Goal: Task Accomplishment & Management: Complete application form

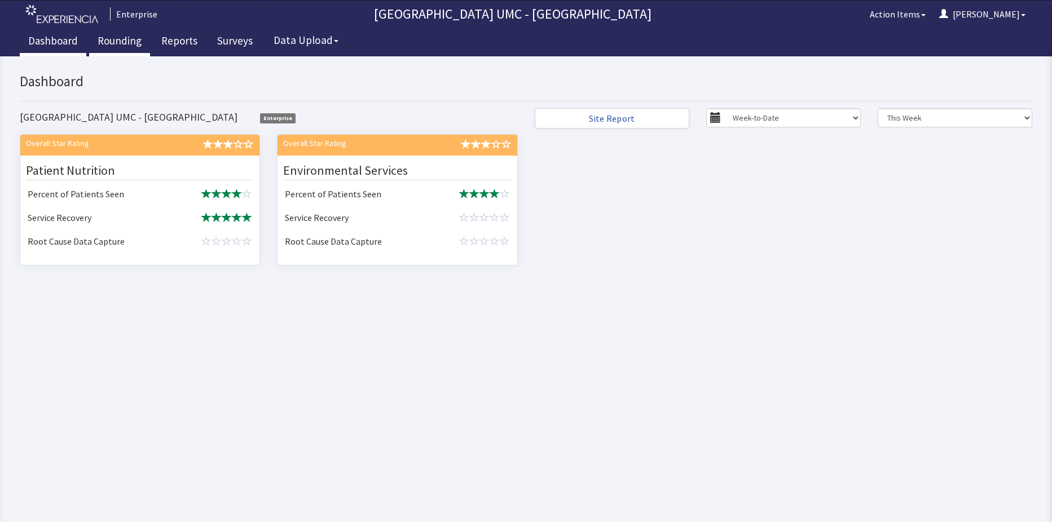
click at [121, 40] on link "Rounding" at bounding box center [119, 42] width 61 height 28
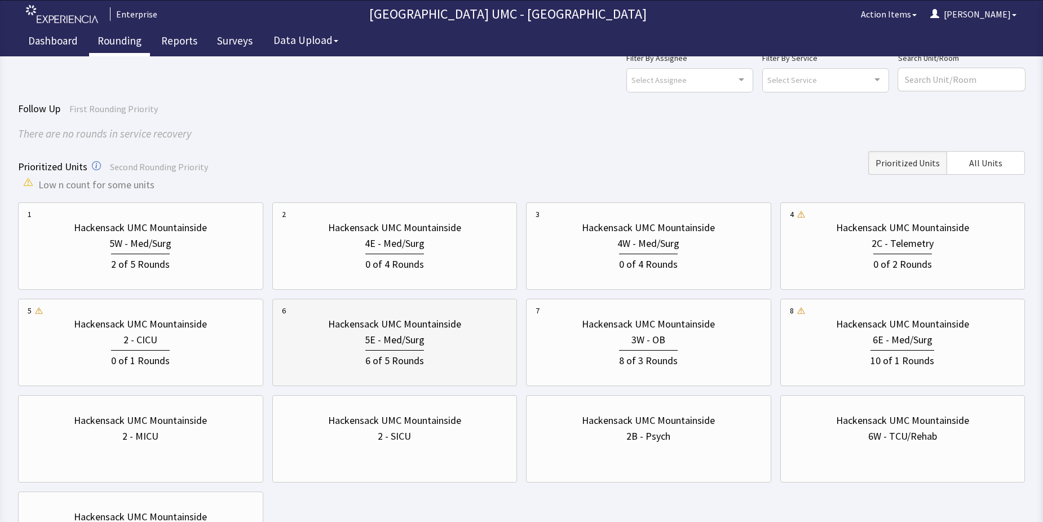
scroll to position [56, 0]
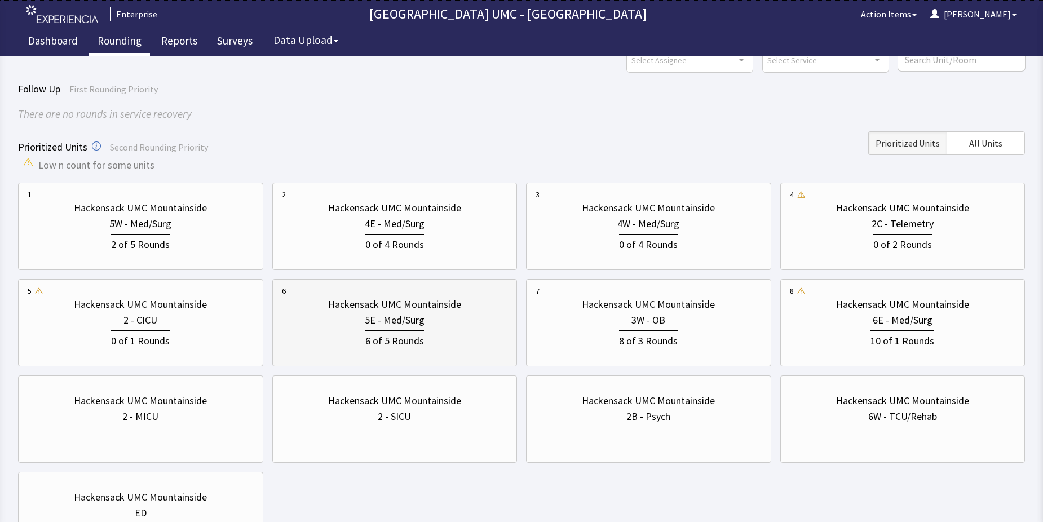
click at [359, 331] on div "6 of 5 Rounds" at bounding box center [395, 338] width 226 height 21
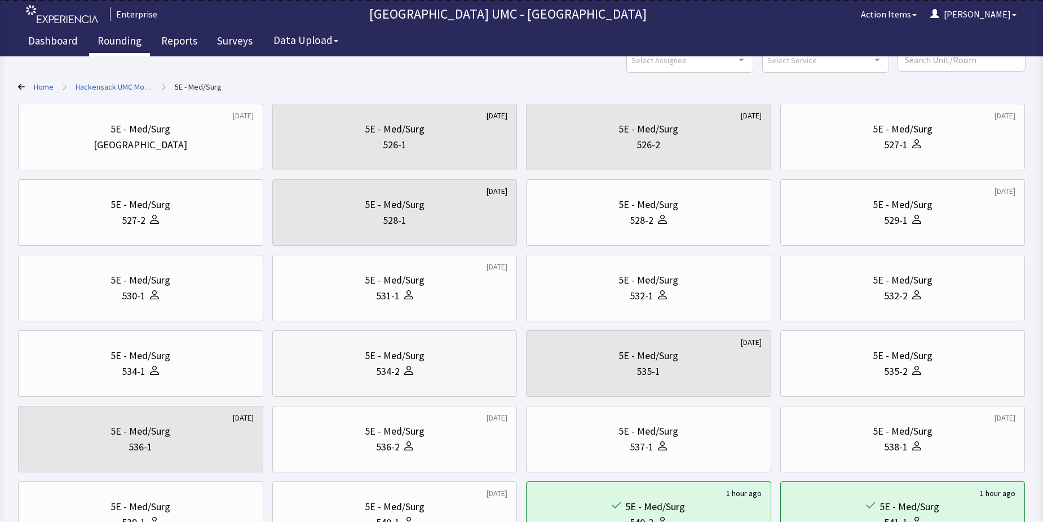
scroll to position [0, 0]
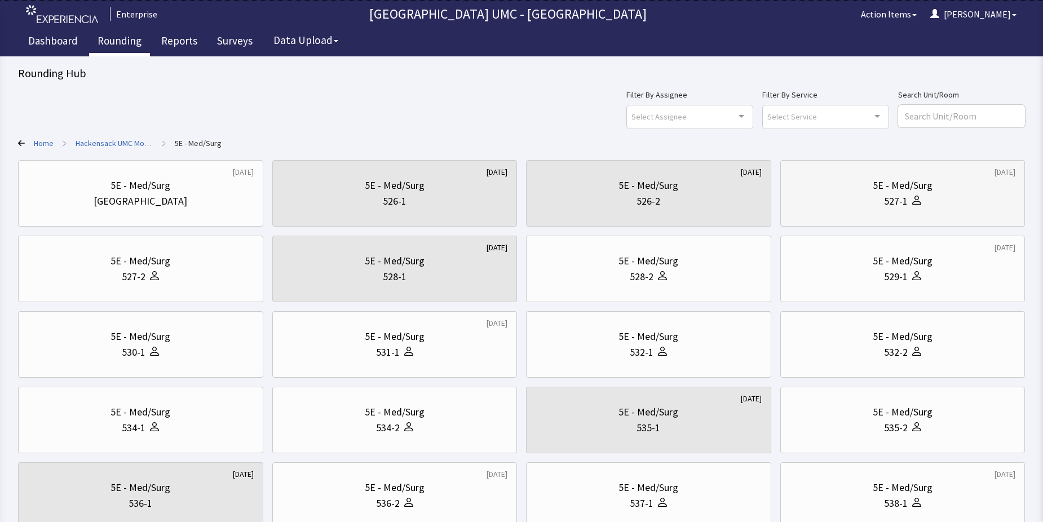
click at [849, 193] on div "527-1" at bounding box center [903, 201] width 226 height 16
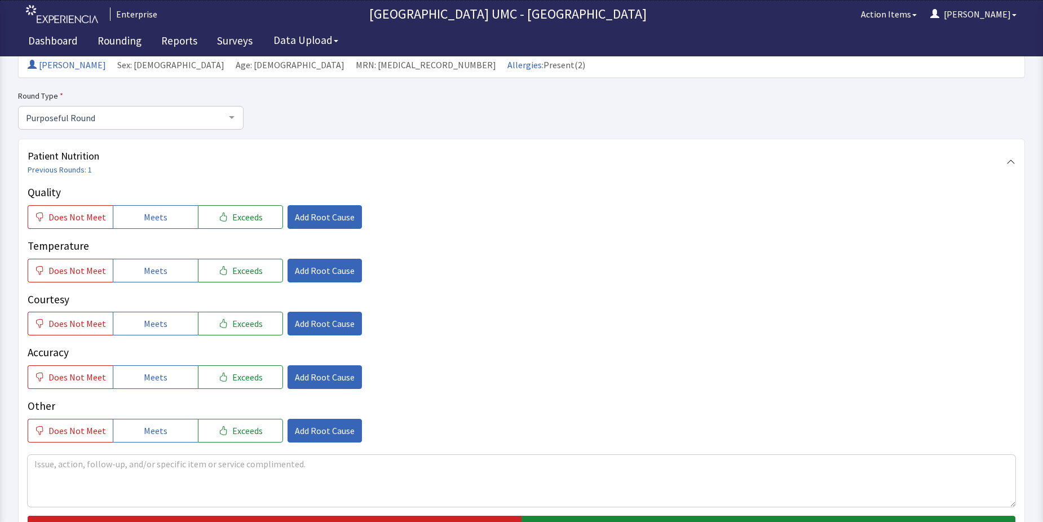
scroll to position [113, 0]
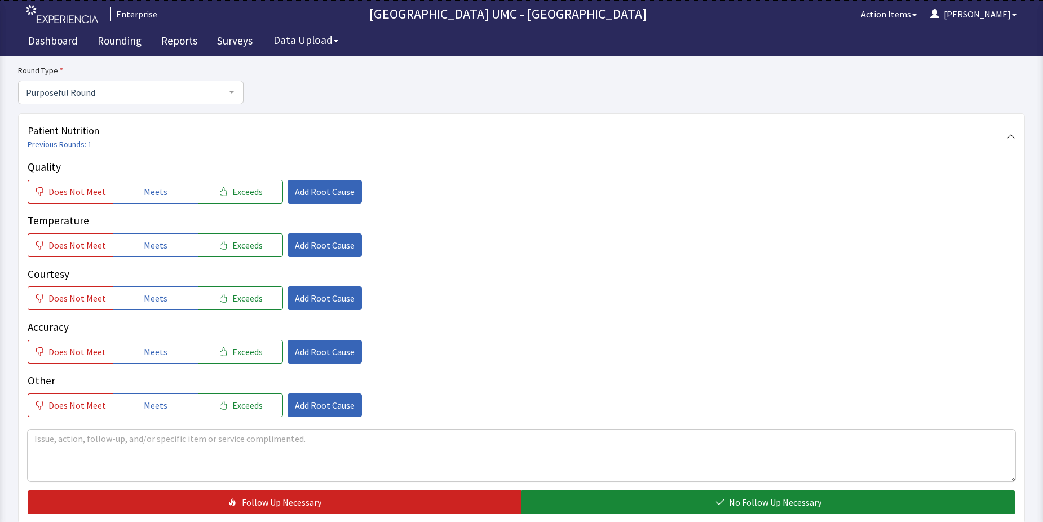
drag, startPoint x: 144, startPoint y: 197, endPoint x: 140, endPoint y: 225, distance: 28.6
click at [145, 196] on span "Meets" at bounding box center [156, 192] width 24 height 14
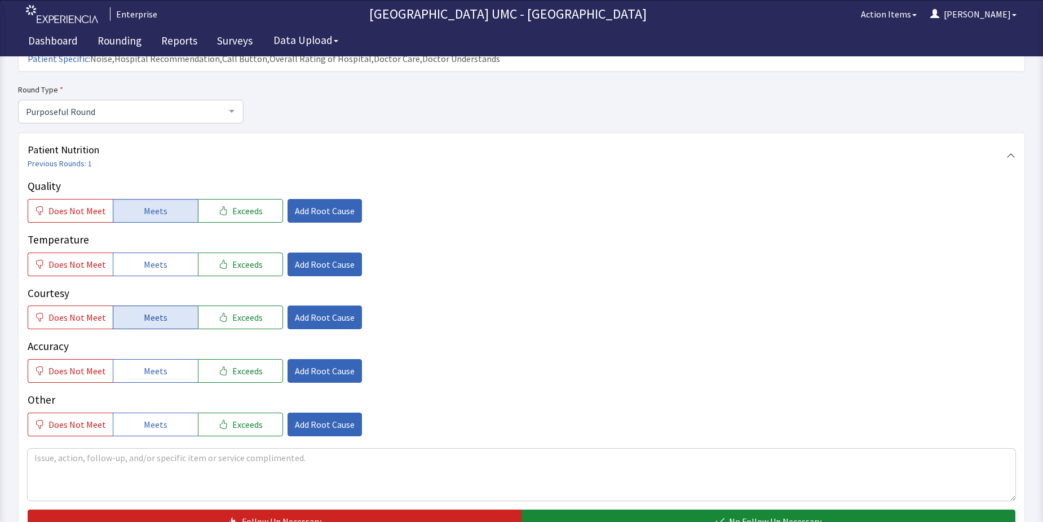
drag, startPoint x: 138, startPoint y: 244, endPoint x: 152, endPoint y: 293, distance: 51.2
click at [140, 253] on button "Meets" at bounding box center [155, 265] width 85 height 24
drag, startPoint x: 143, startPoint y: 302, endPoint x: 153, endPoint y: 328, distance: 28.4
click at [144, 311] on span "Meets" at bounding box center [156, 318] width 24 height 14
drag, startPoint x: 146, startPoint y: 355, endPoint x: 162, endPoint y: 385, distance: 34.4
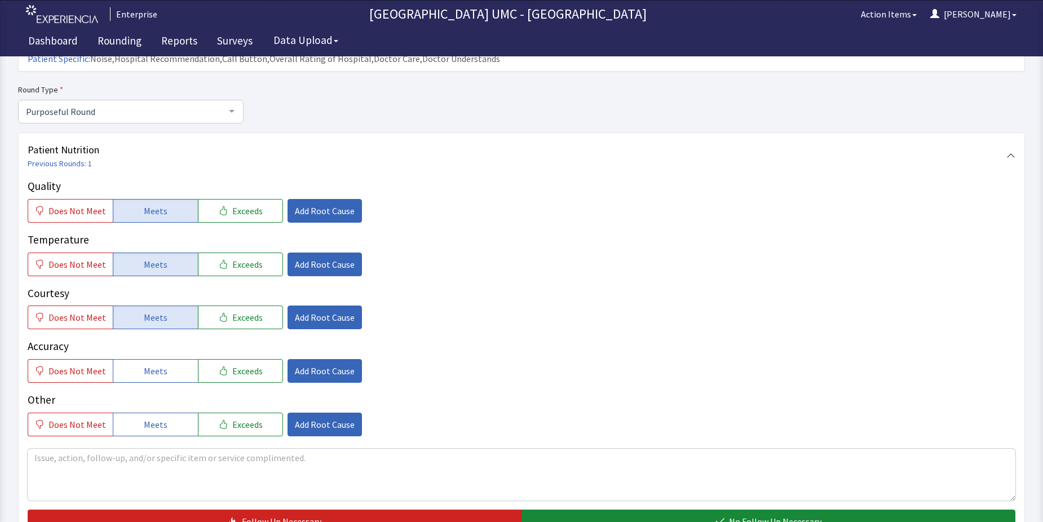
click at [153, 365] on div "Quality Does Not Meet Meets Exceeds Add Root Cause Temperature Does Not Meet Me…" at bounding box center [522, 307] width 988 height 258
drag, startPoint x: 160, startPoint y: 403, endPoint x: 157, endPoint y: 394, distance: 9.9
click at [159, 418] on span "Meets" at bounding box center [156, 425] width 24 height 14
click at [152, 359] on button "Meets" at bounding box center [155, 371] width 85 height 24
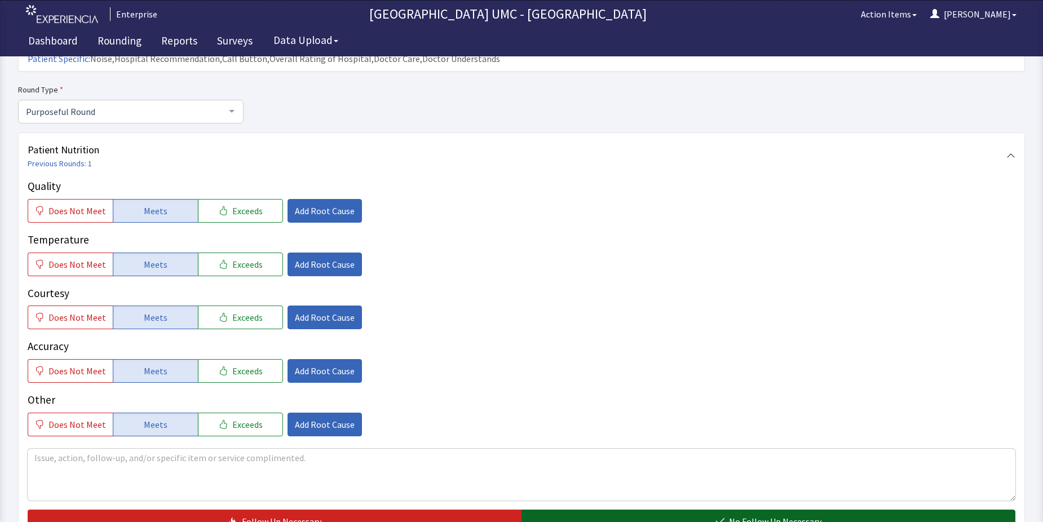
click at [790, 515] on span "No Follow Up Necessary" at bounding box center [775, 522] width 93 height 14
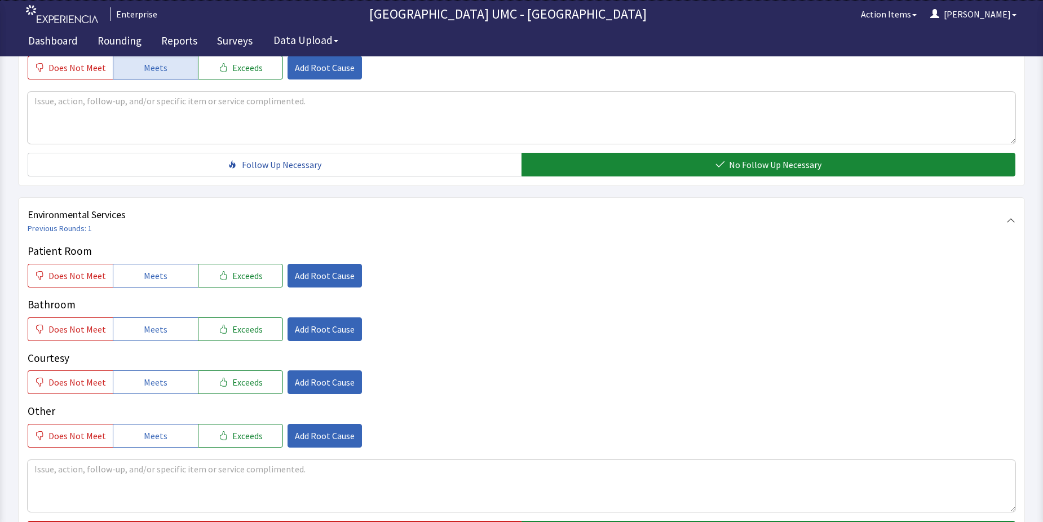
scroll to position [508, 0]
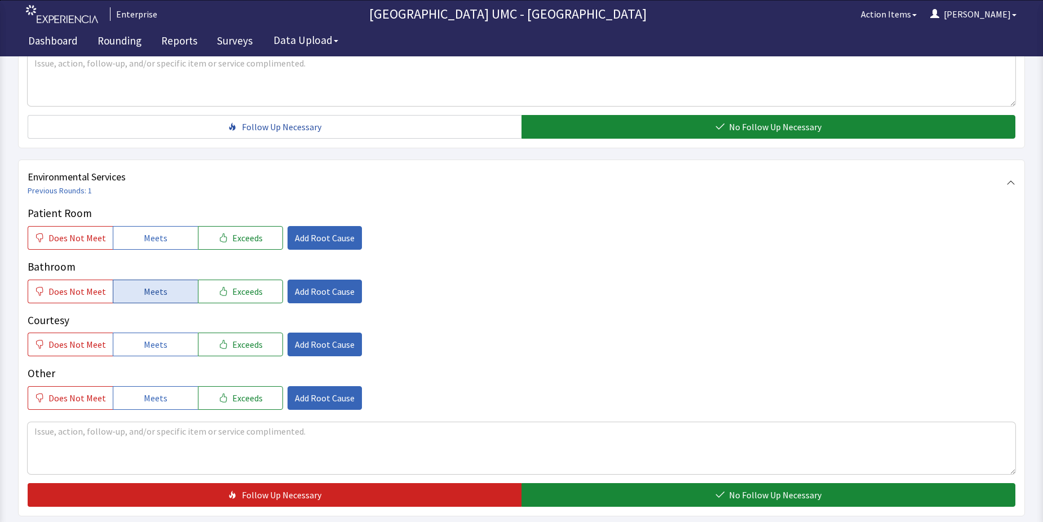
drag, startPoint x: 165, startPoint y: 223, endPoint x: 155, endPoint y: 270, distance: 47.9
click at [162, 227] on button "Meets" at bounding box center [155, 238] width 85 height 24
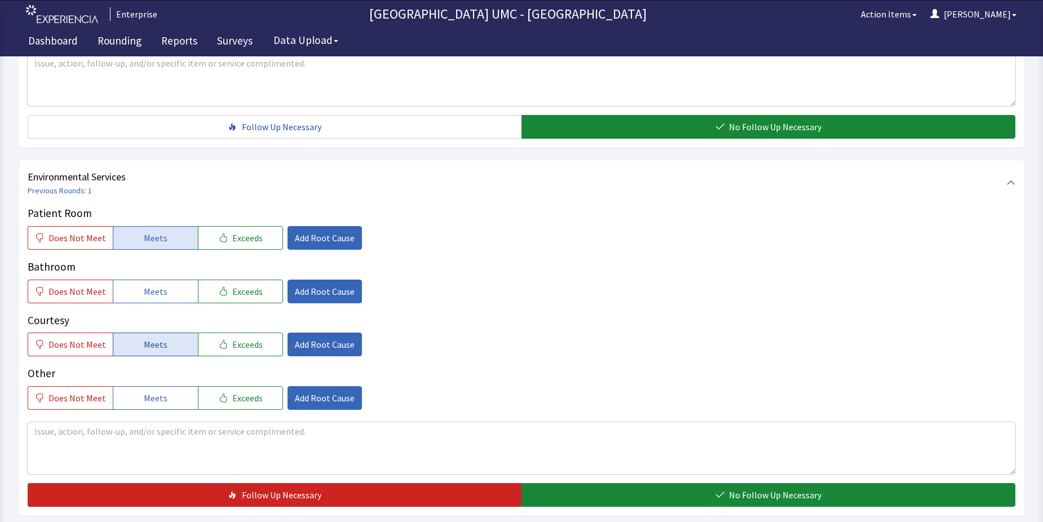
drag, startPoint x: 155, startPoint y: 272, endPoint x: 166, endPoint y: 331, distance: 59.7
click at [158, 290] on div "Patient Room Does Not Meet Meets Exceeds Add Root Cause Bathroom Does Not Meet …" at bounding box center [522, 307] width 988 height 205
click at [148, 338] on span "Meets" at bounding box center [156, 345] width 24 height 14
drag, startPoint x: 152, startPoint y: 275, endPoint x: 174, endPoint y: 375, distance: 101.7
click at [153, 283] on button "Meets" at bounding box center [155, 292] width 85 height 24
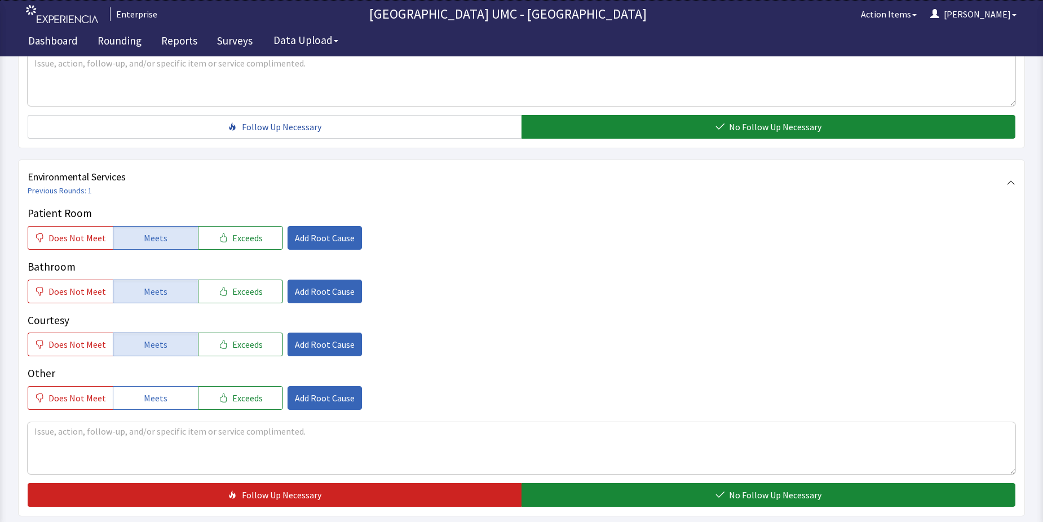
drag, startPoint x: 168, startPoint y: 381, endPoint x: 443, endPoint y: 424, distance: 278.7
click at [178, 386] on button "Meets" at bounding box center [155, 398] width 85 height 24
drag, startPoint x: 691, startPoint y: 475, endPoint x: 872, endPoint y: 510, distance: 184.5
click at [710, 483] on button "No Follow Up Necessary" at bounding box center [769, 495] width 494 height 24
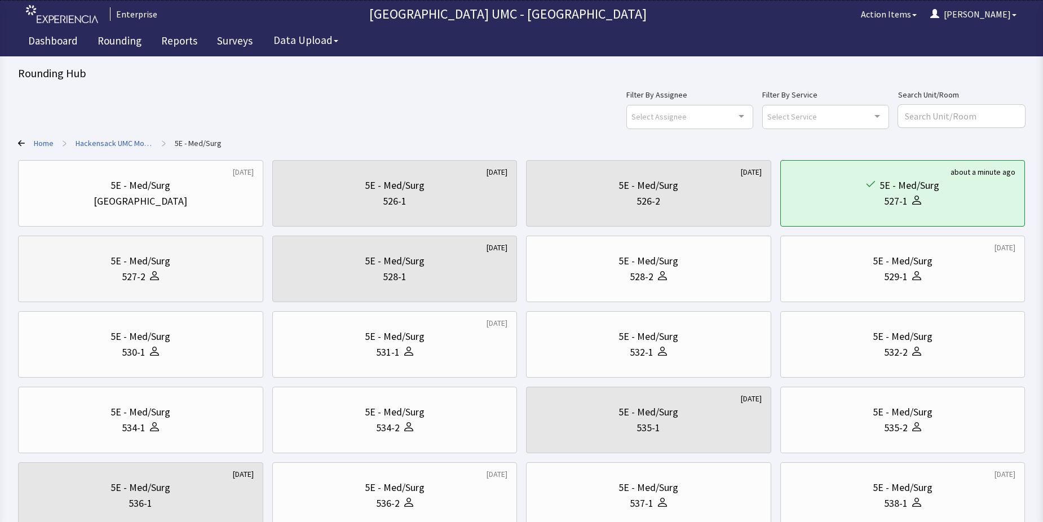
click at [151, 276] on icon at bounding box center [154, 275] width 9 height 9
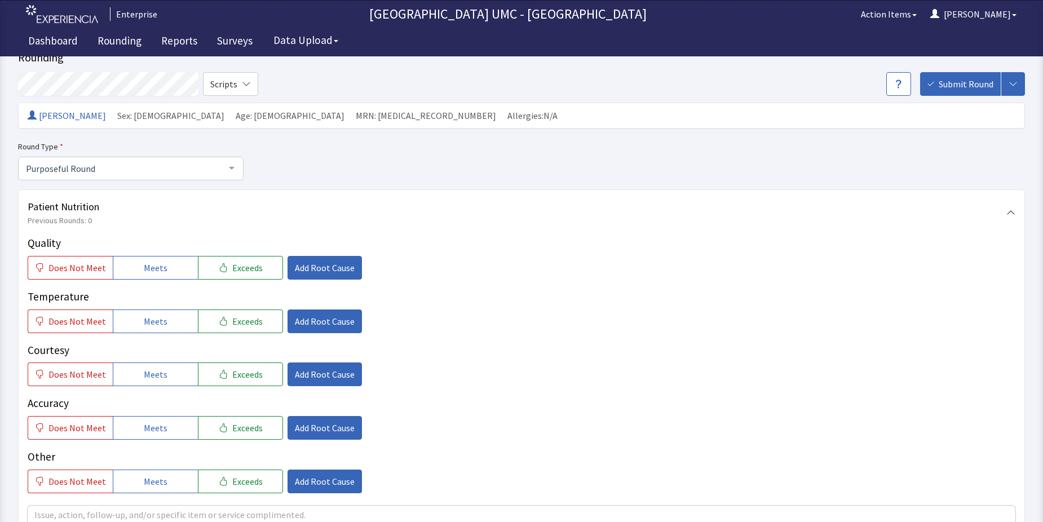
scroll to position [56, 0]
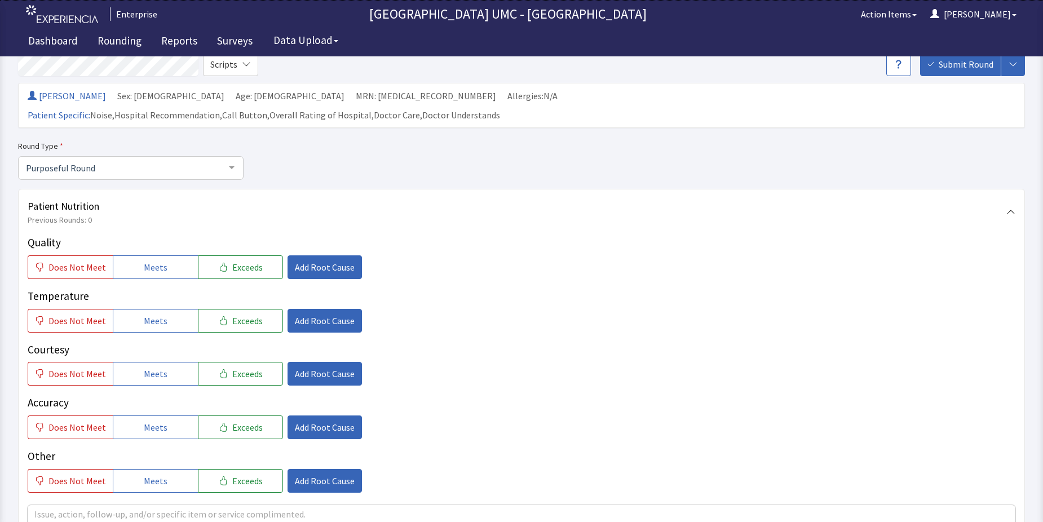
drag, startPoint x: 159, startPoint y: 252, endPoint x: 161, endPoint y: 268, distance: 16.4
click at [159, 256] on button "Meets" at bounding box center [155, 268] width 85 height 24
drag, startPoint x: 171, startPoint y: 304, endPoint x: 170, endPoint y: 325, distance: 21.5
click at [171, 311] on button "Meets" at bounding box center [155, 321] width 85 height 24
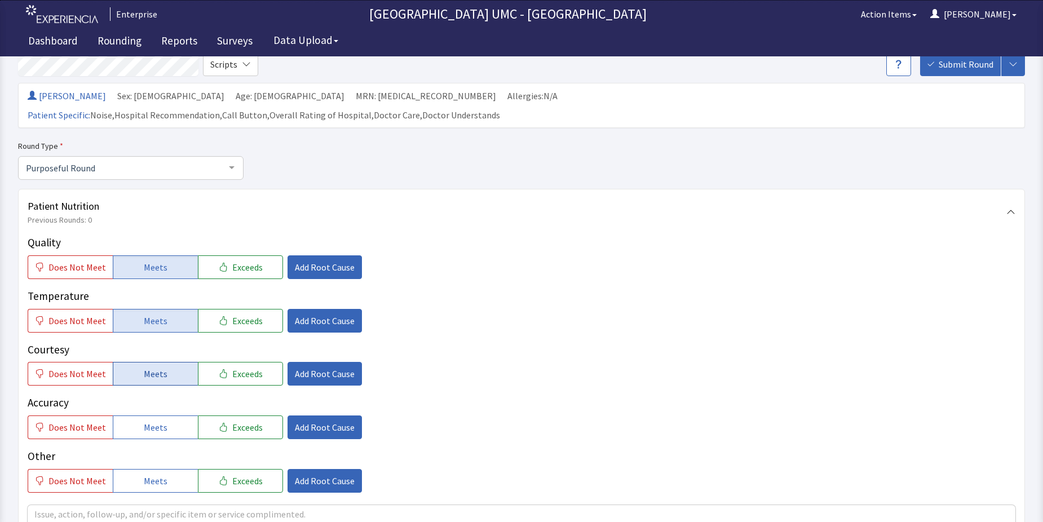
click at [168, 362] on button "Meets" at bounding box center [155, 374] width 85 height 24
drag, startPoint x: 158, startPoint y: 411, endPoint x: 158, endPoint y: 435, distance: 24.3
click at [158, 421] on span "Meets" at bounding box center [156, 428] width 24 height 14
click at [155, 474] on span "Meets" at bounding box center [156, 481] width 24 height 14
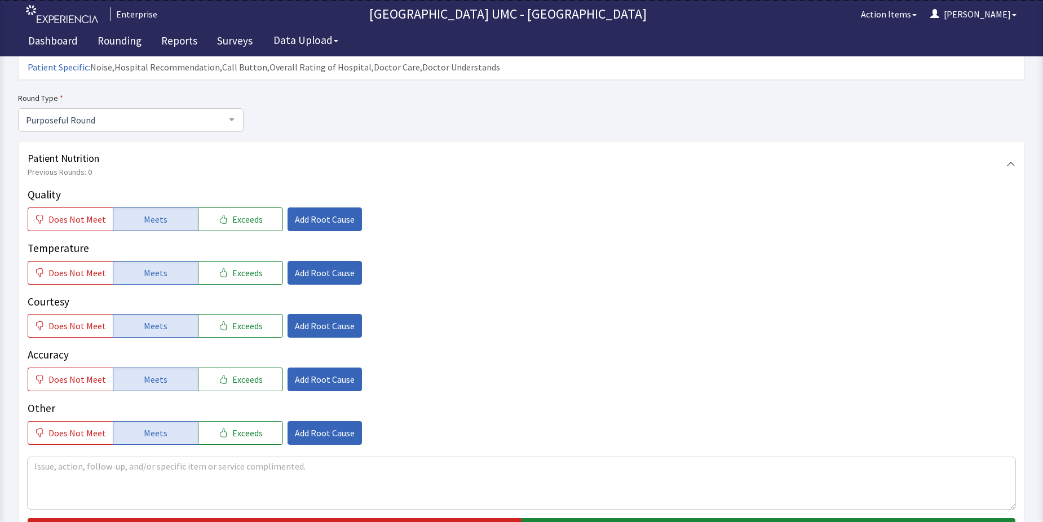
scroll to position [169, 0]
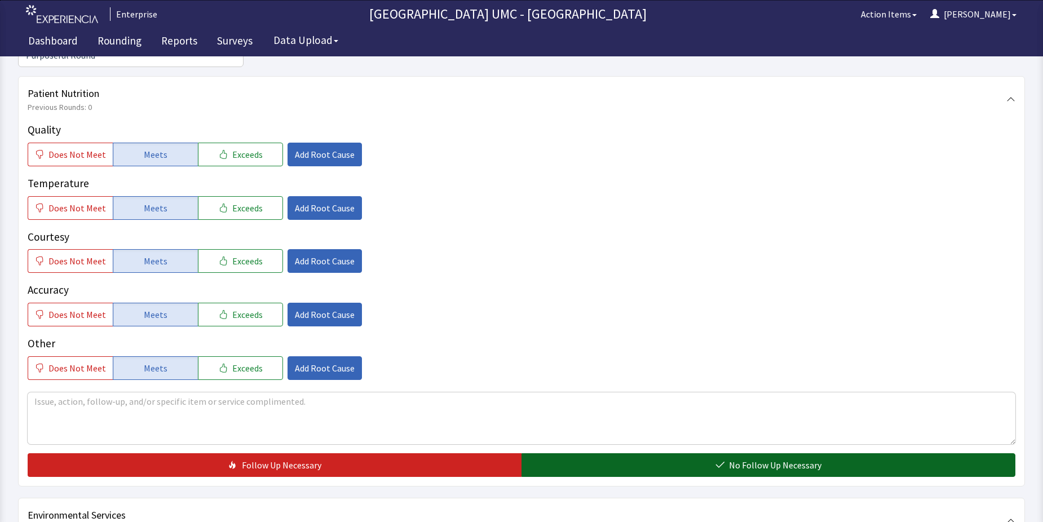
click at [683, 453] on button "No Follow Up Necessary" at bounding box center [769, 465] width 494 height 24
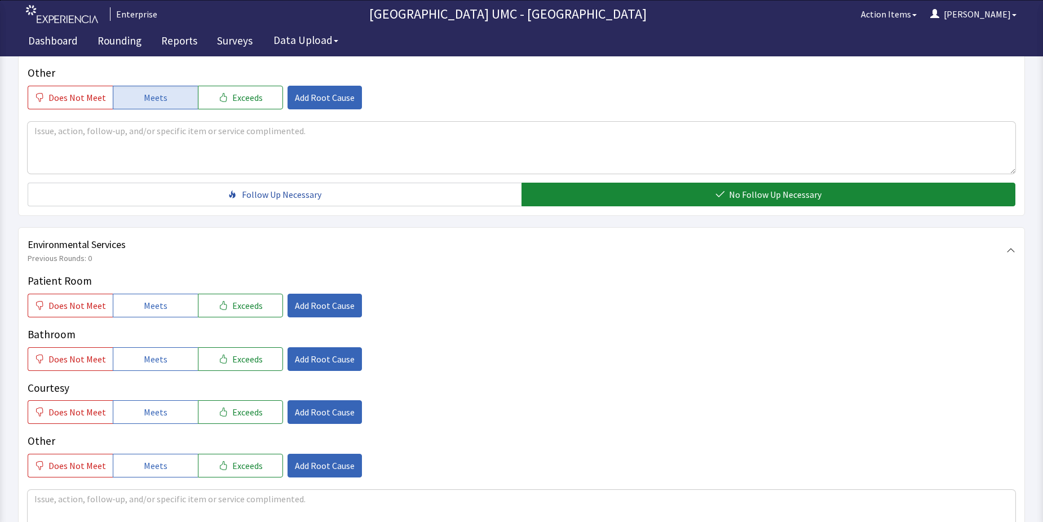
scroll to position [508, 0]
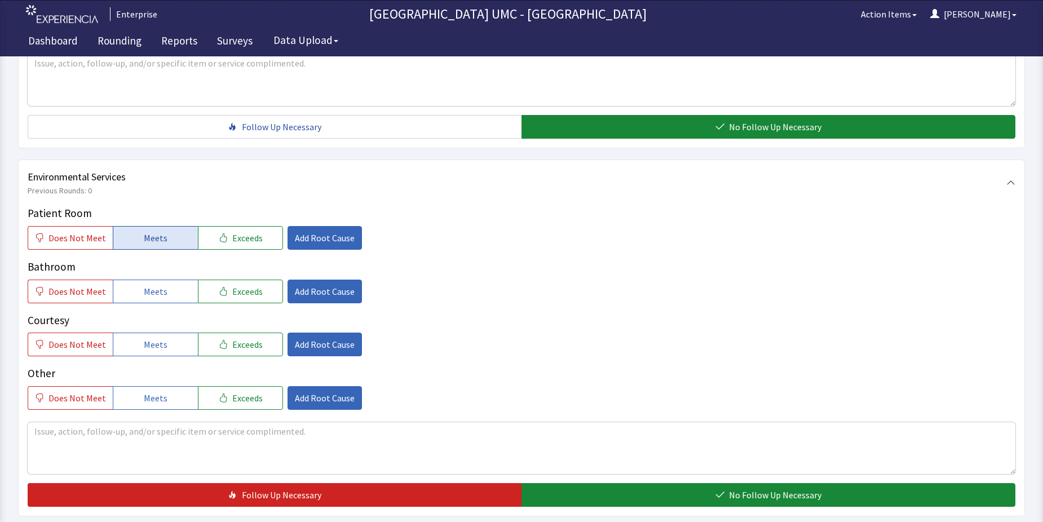
click at [153, 226] on button "Meets" at bounding box center [155, 238] width 85 height 24
click at [157, 285] on span "Meets" at bounding box center [156, 292] width 24 height 14
drag, startPoint x: 161, startPoint y: 326, endPoint x: 163, endPoint y: 387, distance: 61.5
click at [161, 334] on button "Meets" at bounding box center [155, 345] width 85 height 24
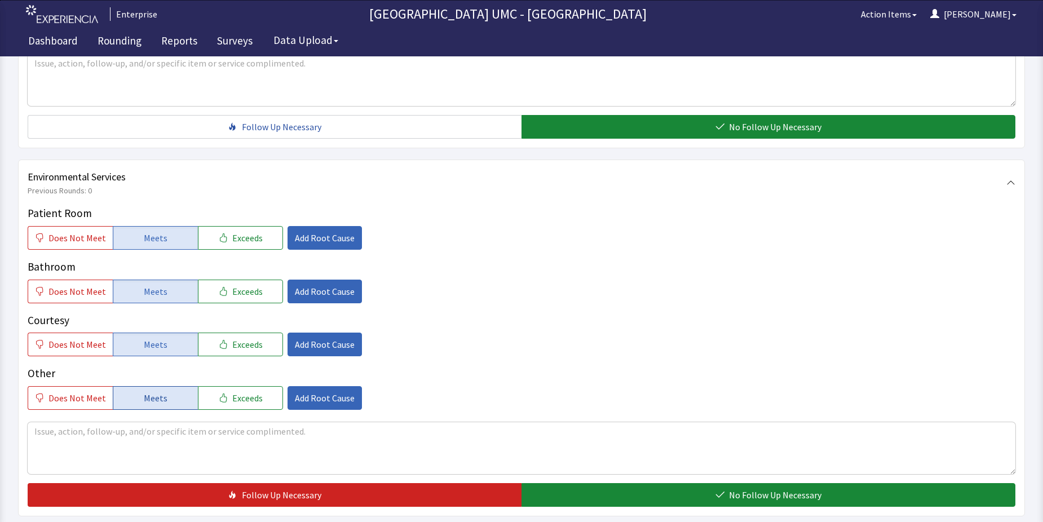
drag, startPoint x: 159, startPoint y: 387, endPoint x: 504, endPoint y: 433, distance: 347.6
click at [165, 391] on button "Meets" at bounding box center [155, 398] width 85 height 24
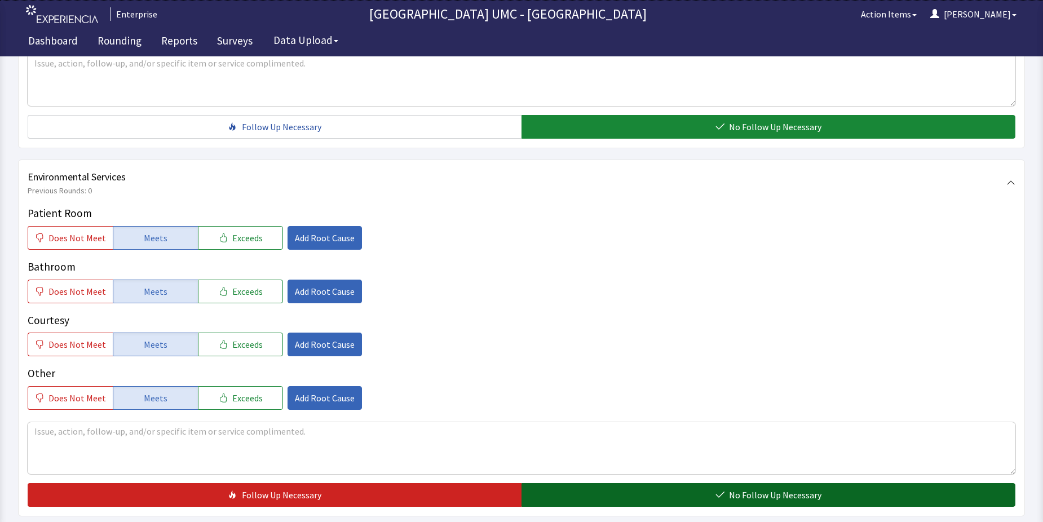
click at [664, 483] on button "No Follow Up Necessary" at bounding box center [769, 495] width 494 height 24
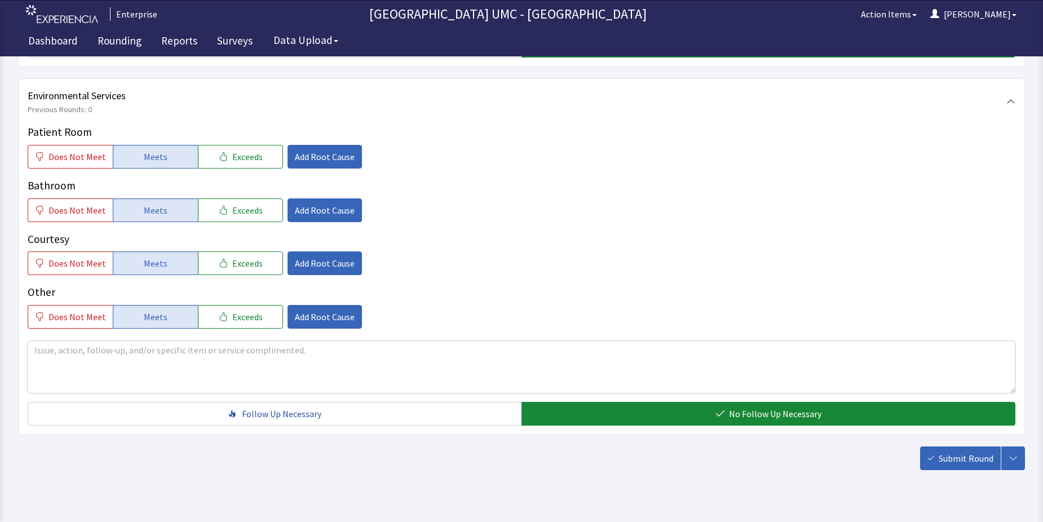
scroll to position [592, 0]
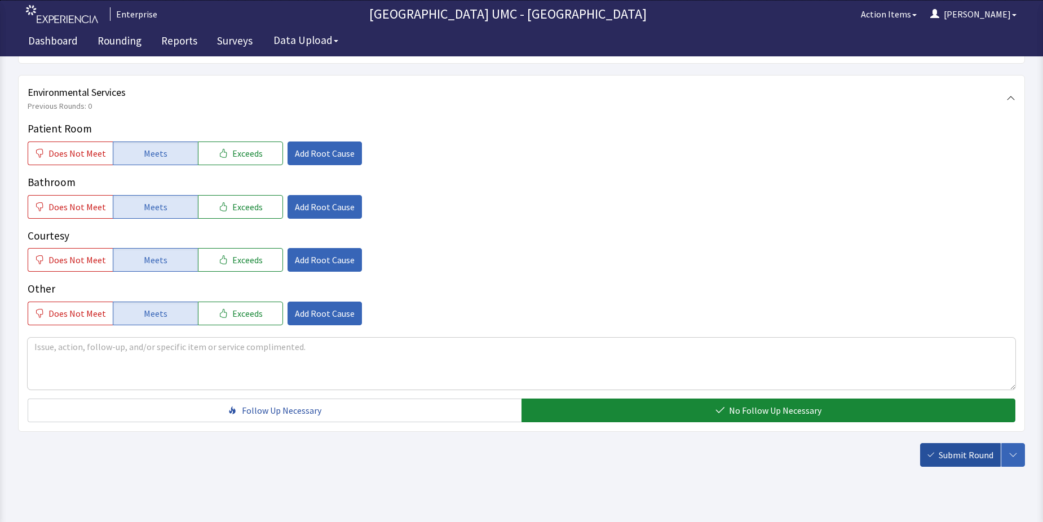
click at [949, 448] on span "Submit Round" at bounding box center [966, 455] width 55 height 14
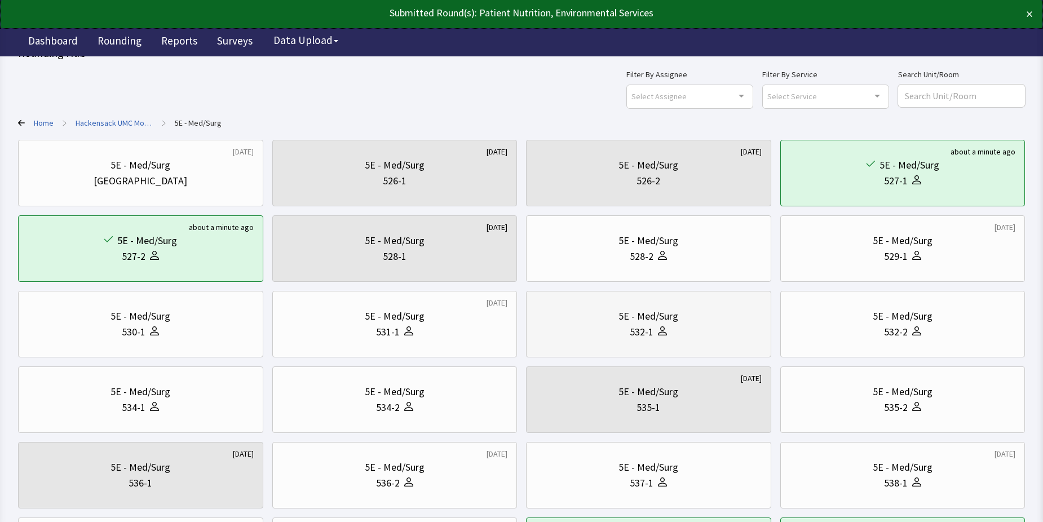
scroll to position [56, 0]
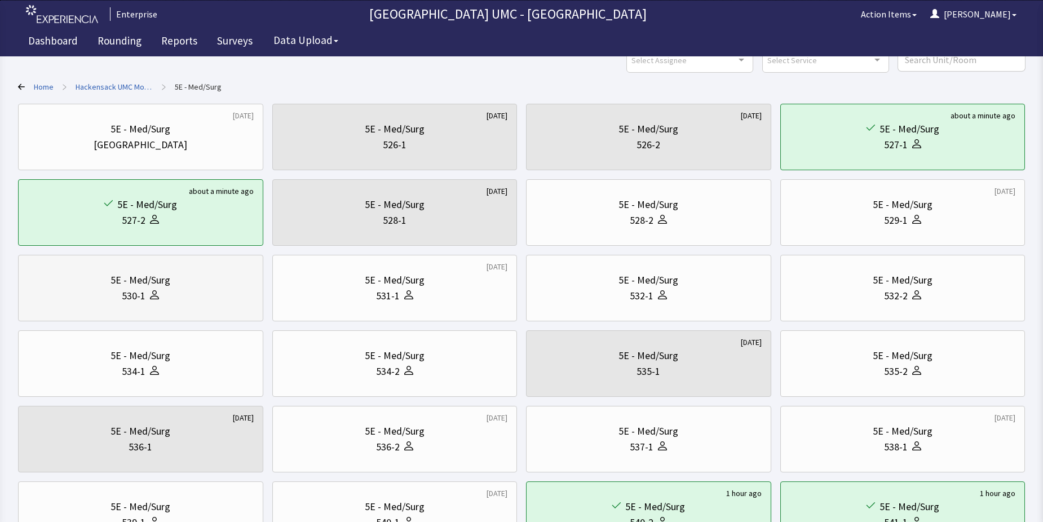
click at [173, 284] on div "5E - Med/Surg" at bounding box center [141, 280] width 226 height 16
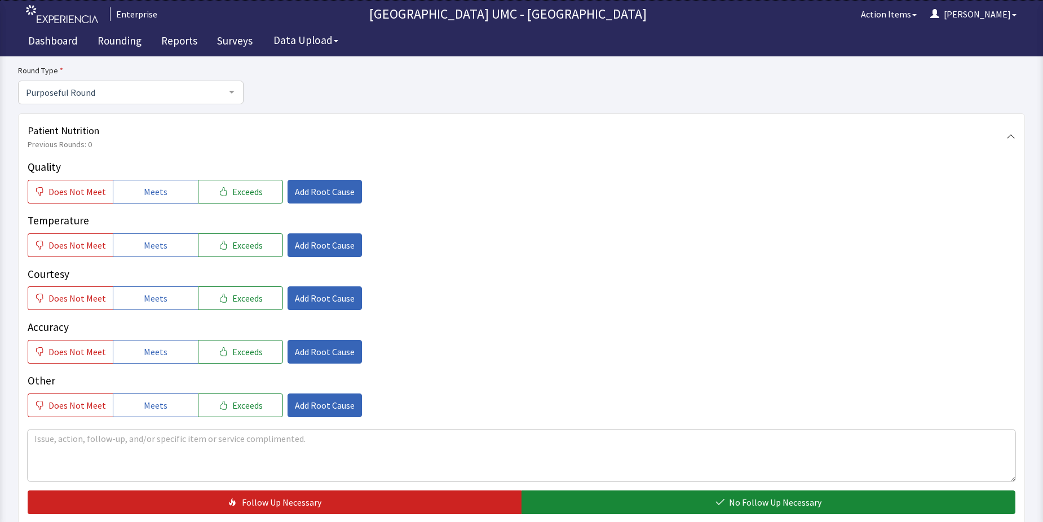
scroll to position [56, 0]
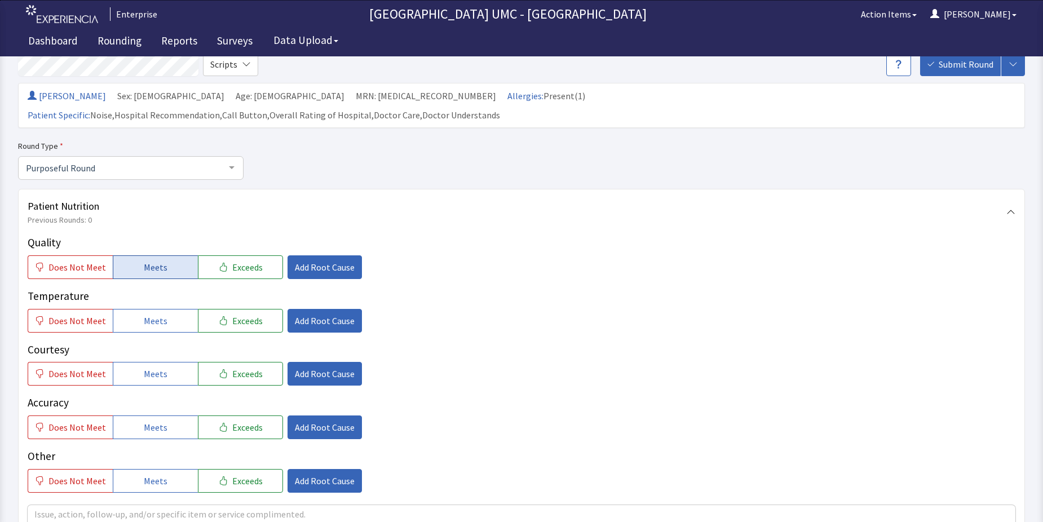
click at [140, 256] on button "Meets" at bounding box center [155, 268] width 85 height 24
drag, startPoint x: 145, startPoint y: 303, endPoint x: 147, endPoint y: 333, distance: 29.9
click at [145, 316] on div "Quality Does Not Meet Meets Exceeds Add Root Cause Temperature Does Not Meet Me…" at bounding box center [522, 364] width 988 height 258
click at [149, 367] on span "Meets" at bounding box center [156, 374] width 24 height 14
click at [149, 314] on span "Meets" at bounding box center [156, 321] width 24 height 14
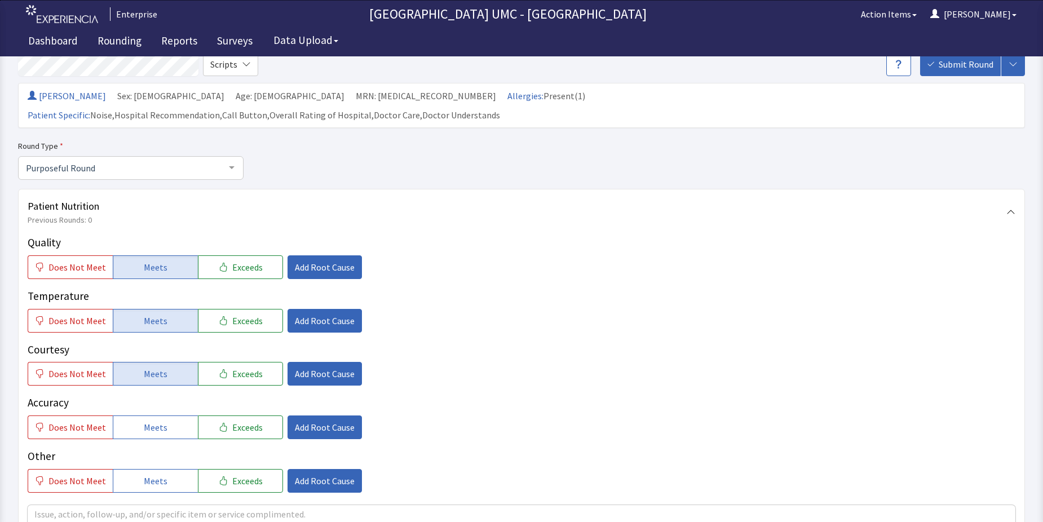
drag, startPoint x: 149, startPoint y: 400, endPoint x: 155, endPoint y: 441, distance: 41.5
click at [149, 416] on button "Meets" at bounding box center [155, 428] width 85 height 24
click at [151, 474] on span "Meets" at bounding box center [156, 481] width 24 height 14
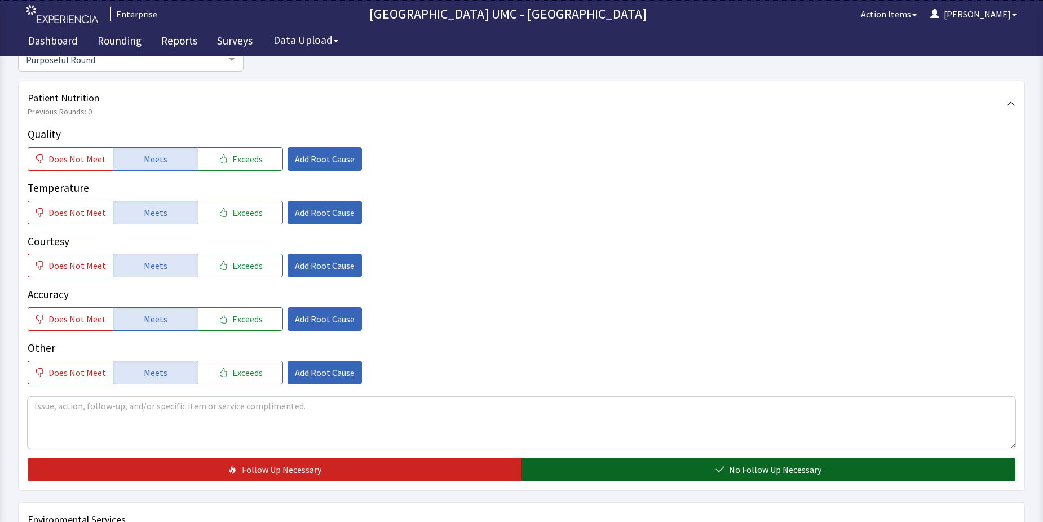
scroll to position [169, 0]
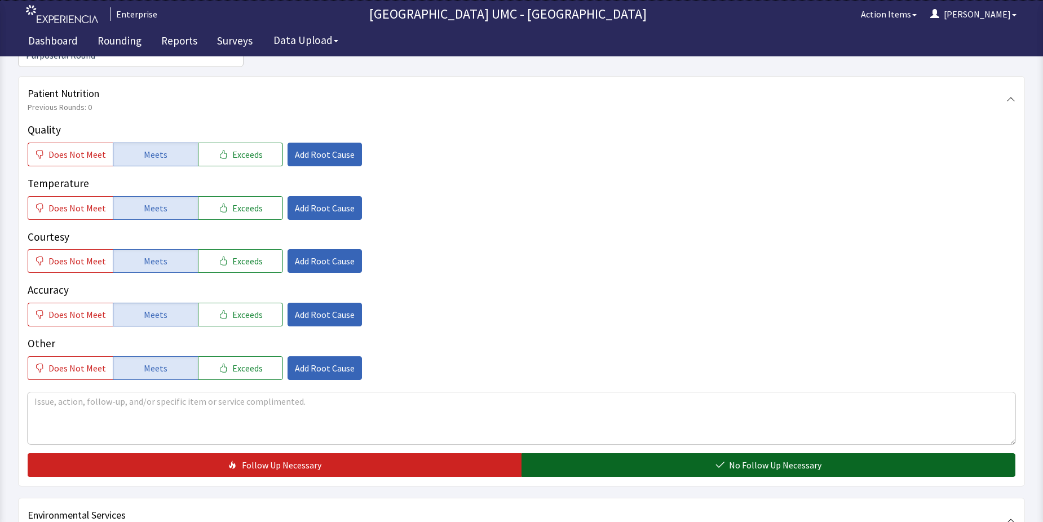
click at [614, 453] on button "No Follow Up Necessary" at bounding box center [769, 465] width 494 height 24
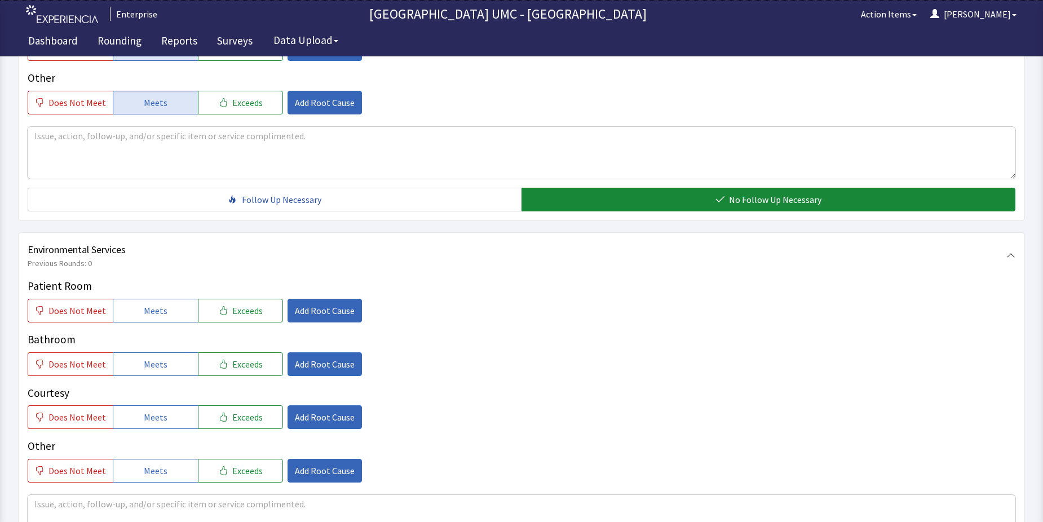
scroll to position [451, 0]
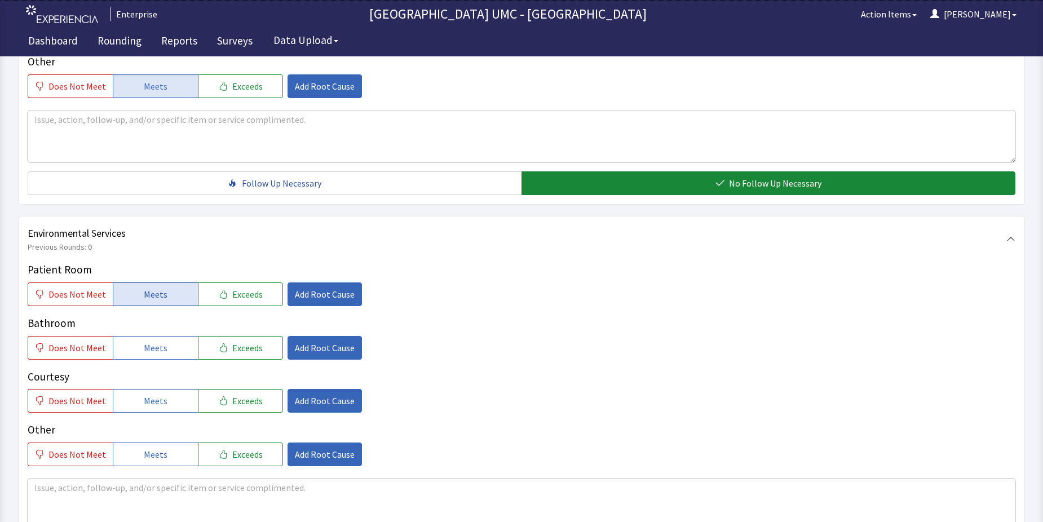
click at [155, 288] on span "Meets" at bounding box center [156, 295] width 24 height 14
drag, startPoint x: 154, startPoint y: 320, endPoint x: 156, endPoint y: 368, distance: 47.4
click at [154, 336] on button "Meets" at bounding box center [155, 348] width 85 height 24
drag, startPoint x: 154, startPoint y: 385, endPoint x: 168, endPoint y: 456, distance: 73.0
click at [155, 389] on button "Meets" at bounding box center [155, 401] width 85 height 24
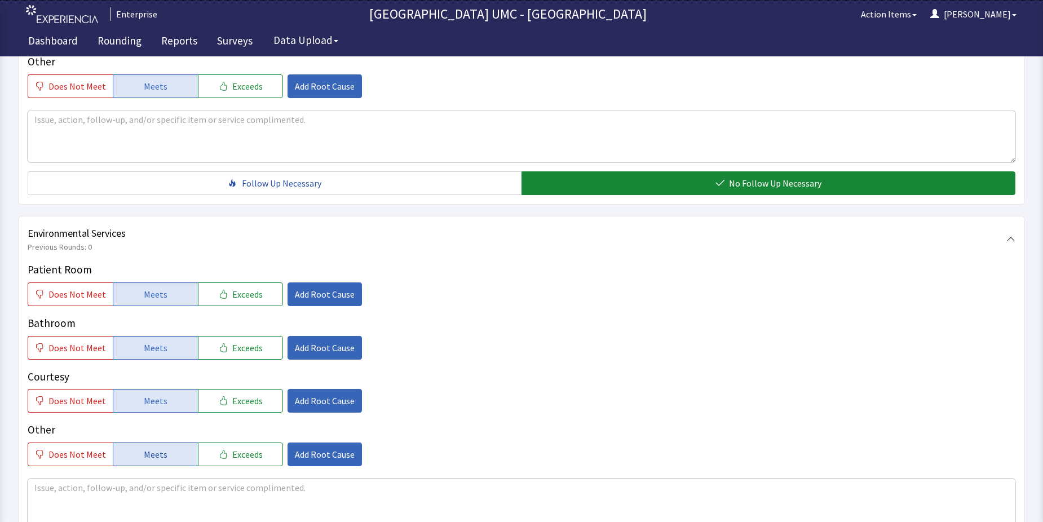
click at [157, 448] on span "Meets" at bounding box center [156, 455] width 24 height 14
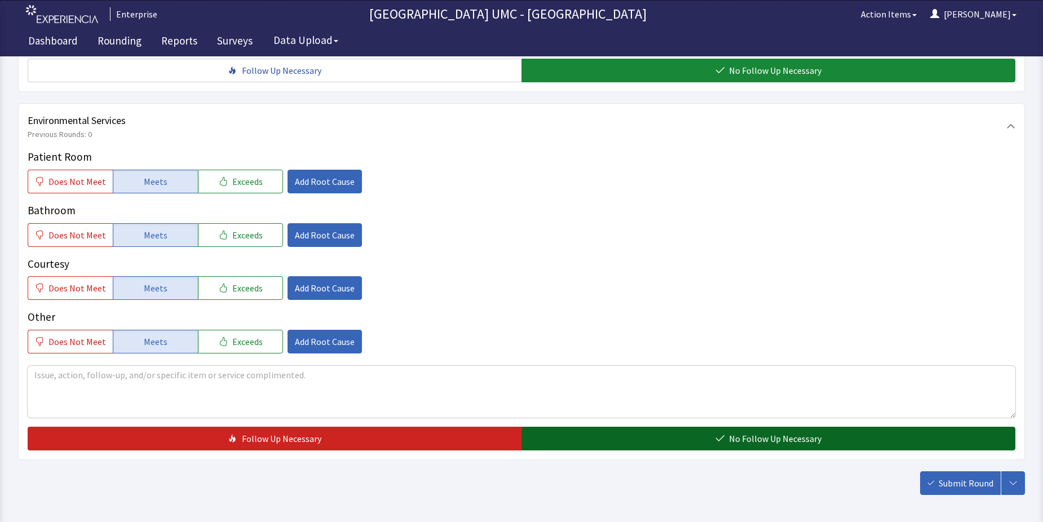
drag, startPoint x: 577, startPoint y: 413, endPoint x: 615, endPoint y: 423, distance: 39.0
click at [582, 427] on button "No Follow Up Necessary" at bounding box center [769, 439] width 494 height 24
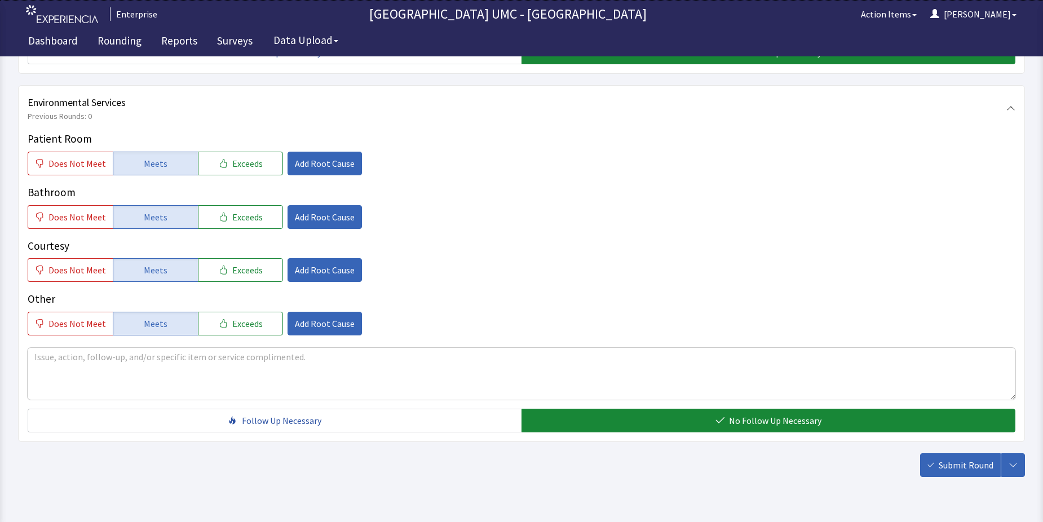
scroll to position [592, 0]
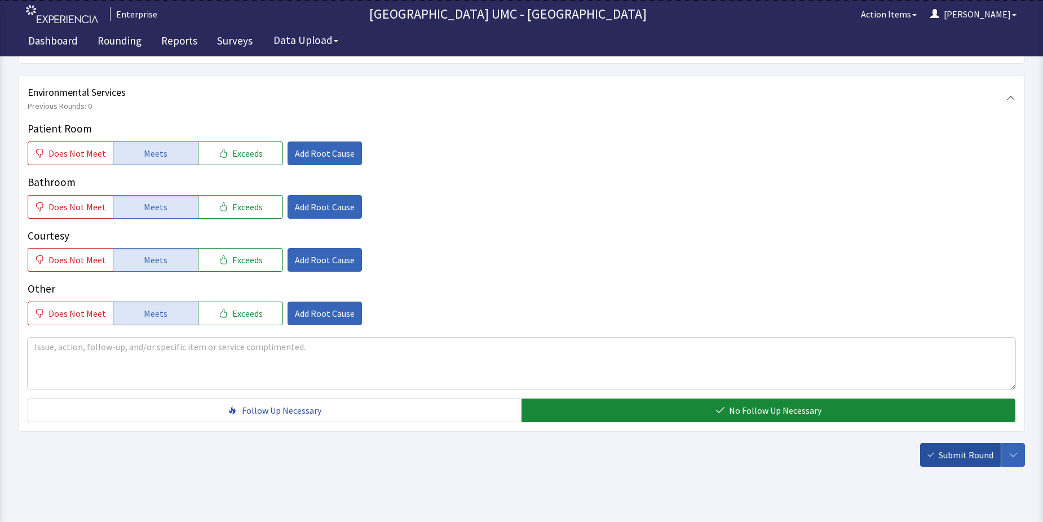
click at [943, 448] on span "Submit Round" at bounding box center [966, 455] width 55 height 14
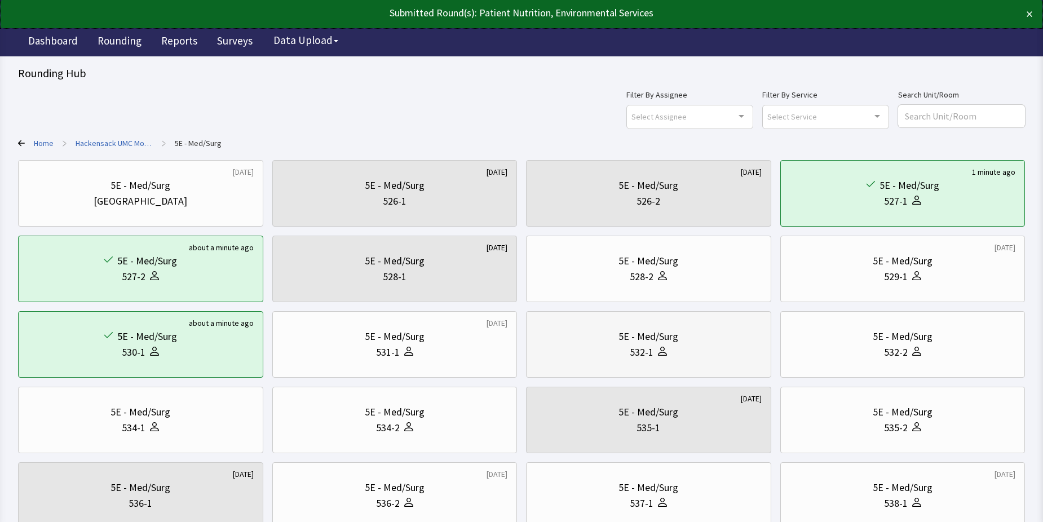
click at [656, 353] on div at bounding box center [661, 353] width 14 height 16
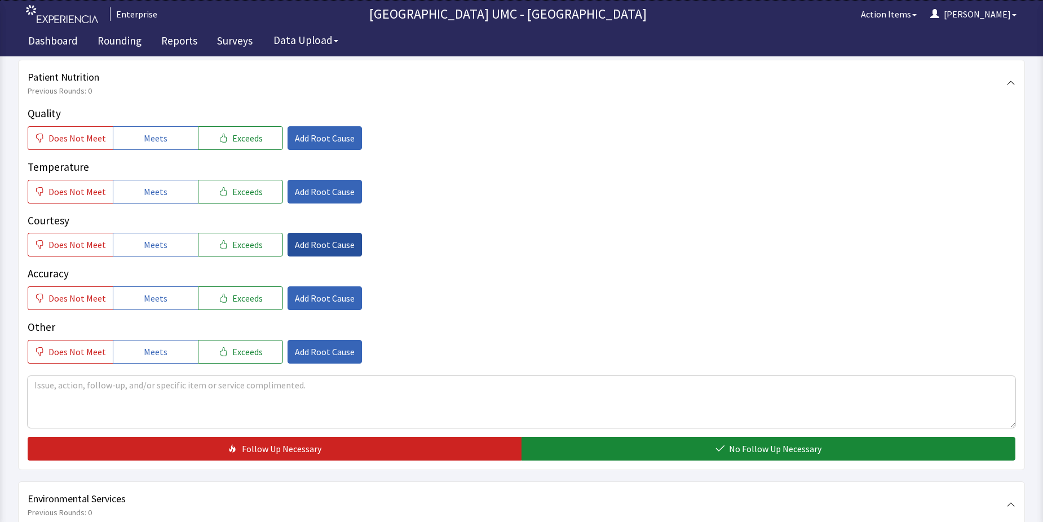
scroll to position [169, 0]
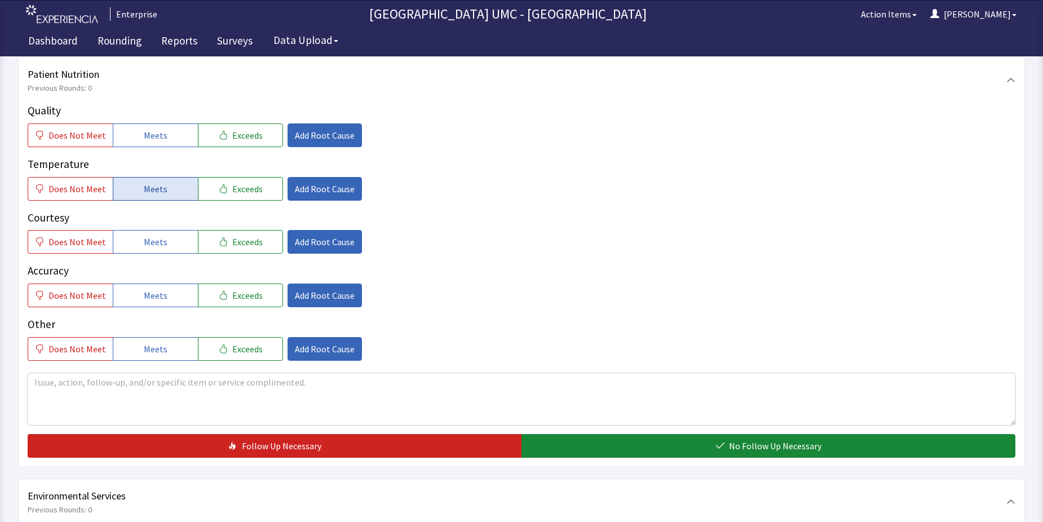
drag, startPoint x: 138, startPoint y: 132, endPoint x: 147, endPoint y: 179, distance: 48.3
click at [139, 136] on button "Meets" at bounding box center [155, 136] width 85 height 24
drag, startPoint x: 151, startPoint y: 187, endPoint x: 162, endPoint y: 225, distance: 39.3
click at [153, 193] on span "Meets" at bounding box center [156, 189] width 24 height 14
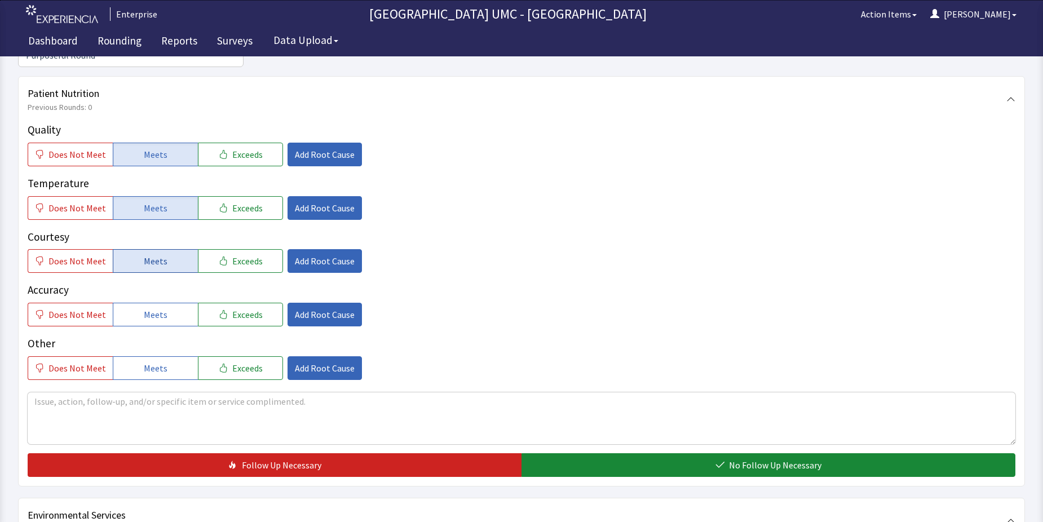
click at [163, 249] on button "Meets" at bounding box center [155, 261] width 85 height 24
drag, startPoint x: 157, startPoint y: 292, endPoint x: 156, endPoint y: 323, distance: 30.5
click at [157, 308] on span "Meets" at bounding box center [156, 315] width 24 height 14
click at [152, 362] on span "Meets" at bounding box center [156, 369] width 24 height 14
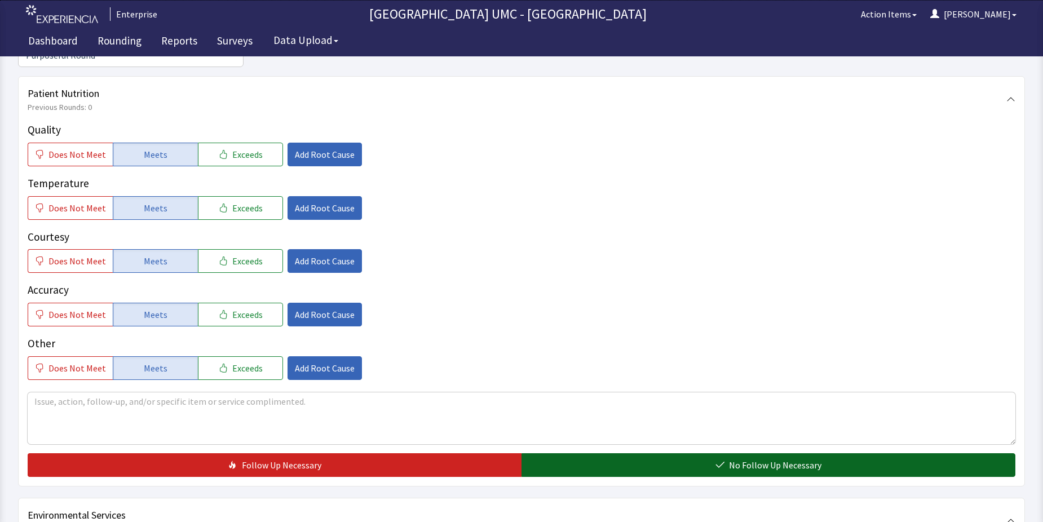
click at [600, 453] on button "No Follow Up Necessary" at bounding box center [769, 465] width 494 height 24
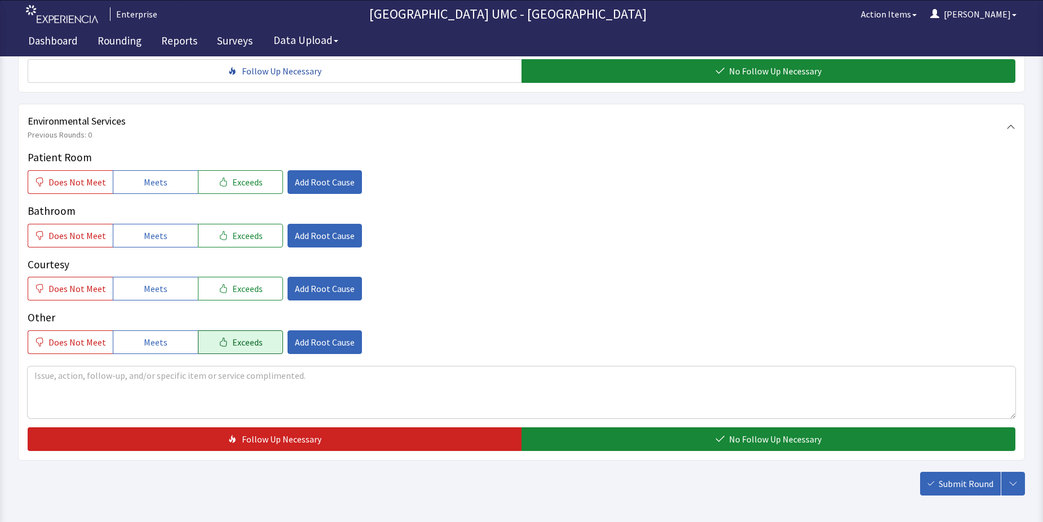
scroll to position [564, 0]
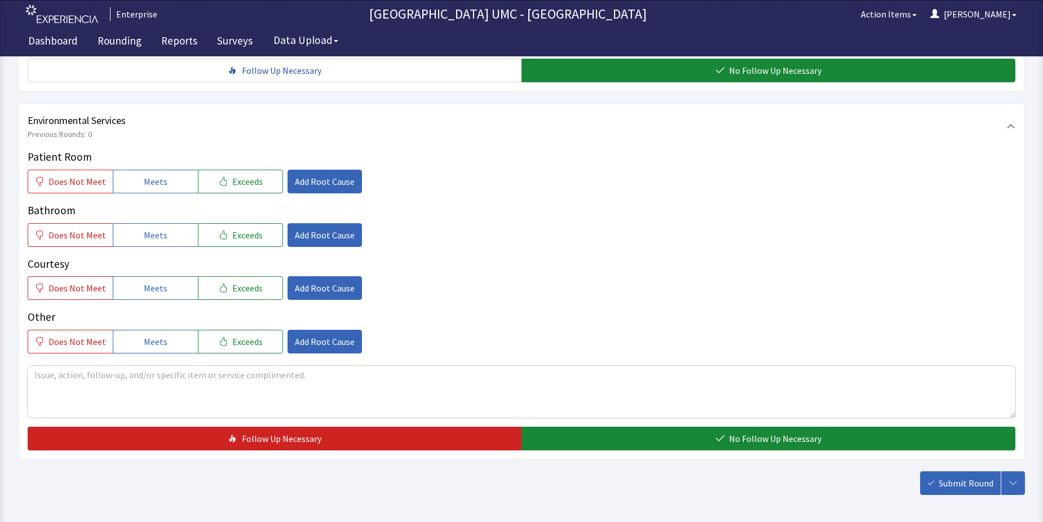
drag, startPoint x: 147, startPoint y: 163, endPoint x: 149, endPoint y: 178, distance: 14.8
click at [149, 178] on div "Patient Room Does Not Meet Meets Exceeds Add Root Cause Bathroom Does Not Meet …" at bounding box center [522, 251] width 988 height 205
click at [162, 223] on button "Meets" at bounding box center [155, 235] width 85 height 24
click at [157, 175] on span "Meets" at bounding box center [156, 182] width 24 height 14
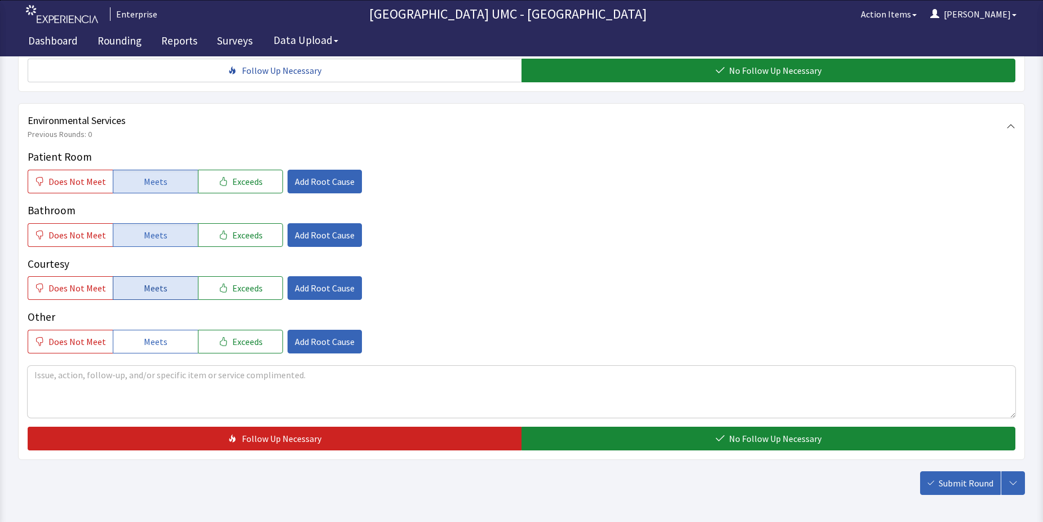
click at [161, 281] on span "Meets" at bounding box center [156, 288] width 24 height 14
click at [166, 330] on button "Meets" at bounding box center [155, 342] width 85 height 24
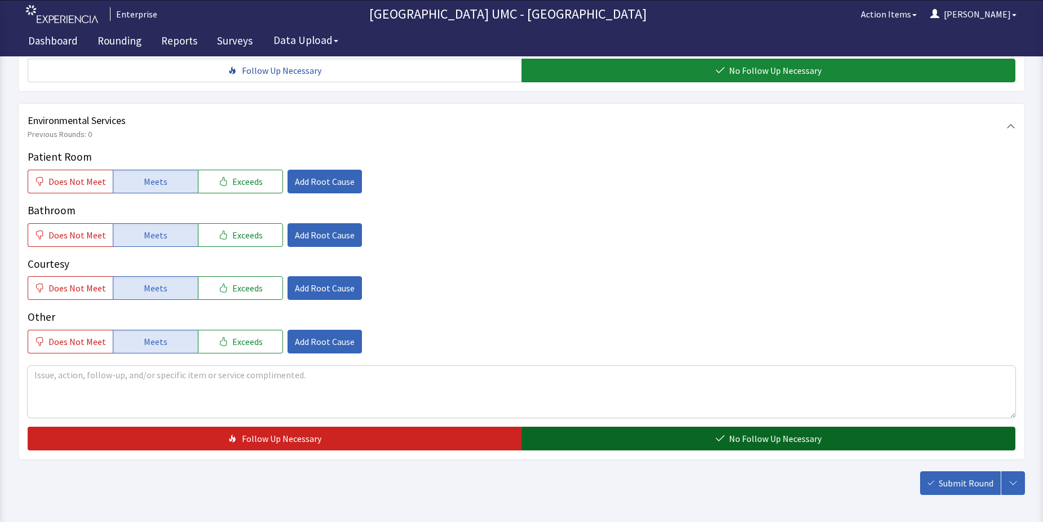
drag, startPoint x: 645, startPoint y: 417, endPoint x: 679, endPoint y: 428, distance: 34.8
click at [650, 427] on button "No Follow Up Necessary" at bounding box center [769, 439] width 494 height 24
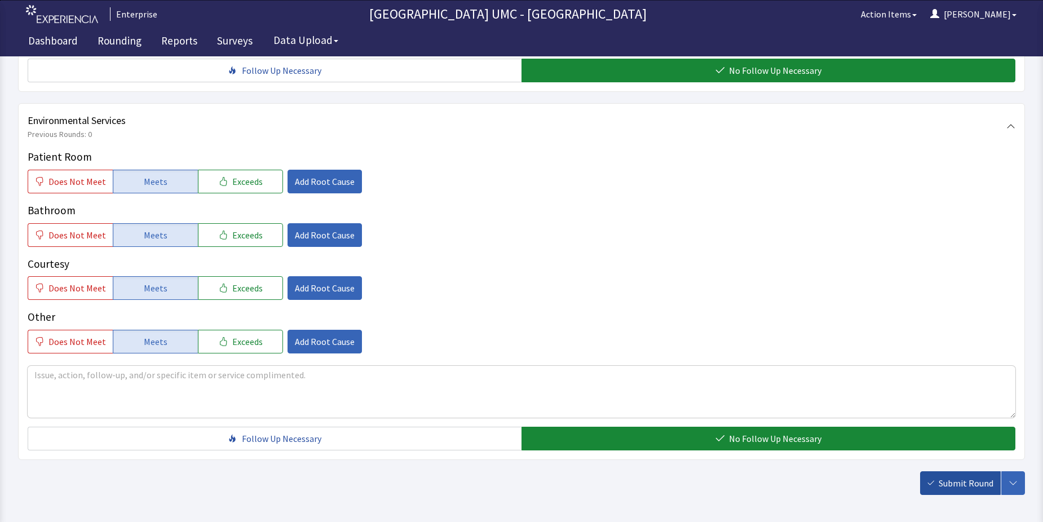
click at [960, 477] on span "Submit Round" at bounding box center [966, 484] width 55 height 14
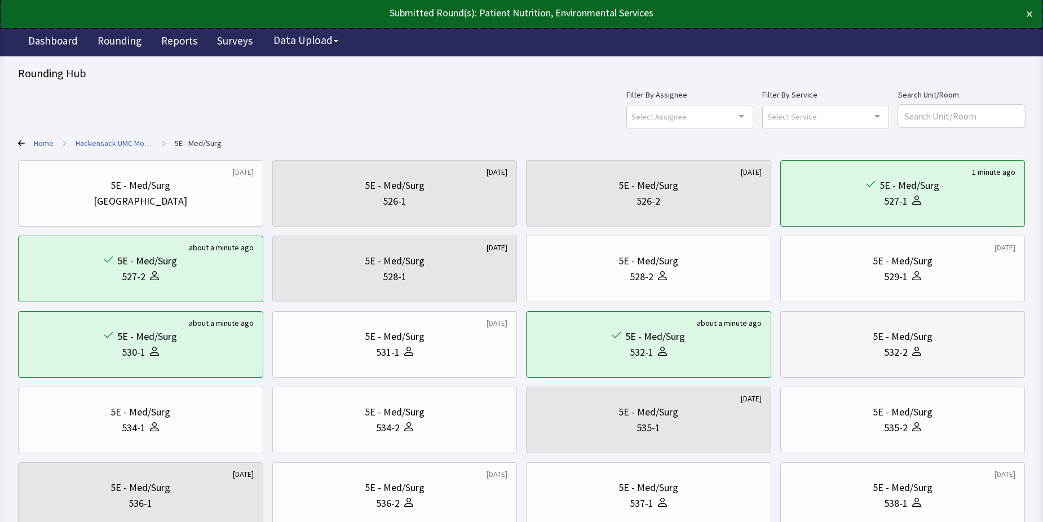
click at [903, 354] on div "532-2" at bounding box center [896, 353] width 24 height 16
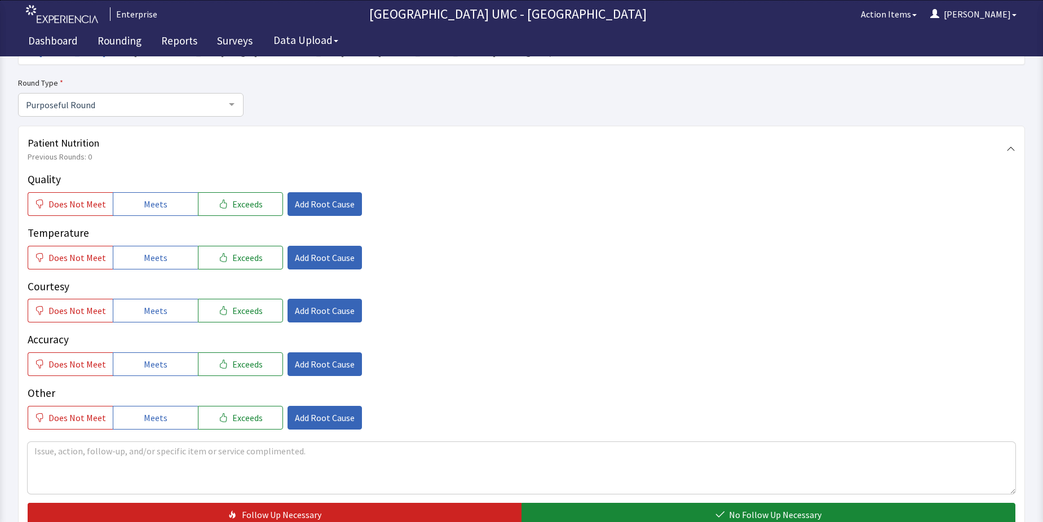
scroll to position [113, 0]
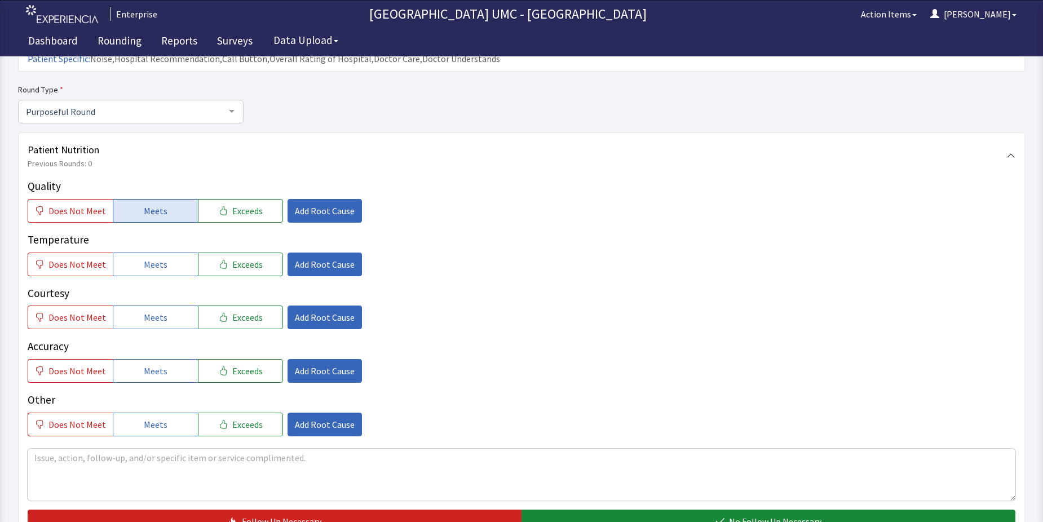
click at [152, 204] on span "Meets" at bounding box center [156, 211] width 24 height 14
click at [165, 253] on button "Meets" at bounding box center [155, 265] width 85 height 24
drag, startPoint x: 167, startPoint y: 298, endPoint x: 168, endPoint y: 329, distance: 31.0
click at [167, 306] on button "Meets" at bounding box center [155, 318] width 85 height 24
drag, startPoint x: 168, startPoint y: 350, endPoint x: 173, endPoint y: 382, distance: 33.1
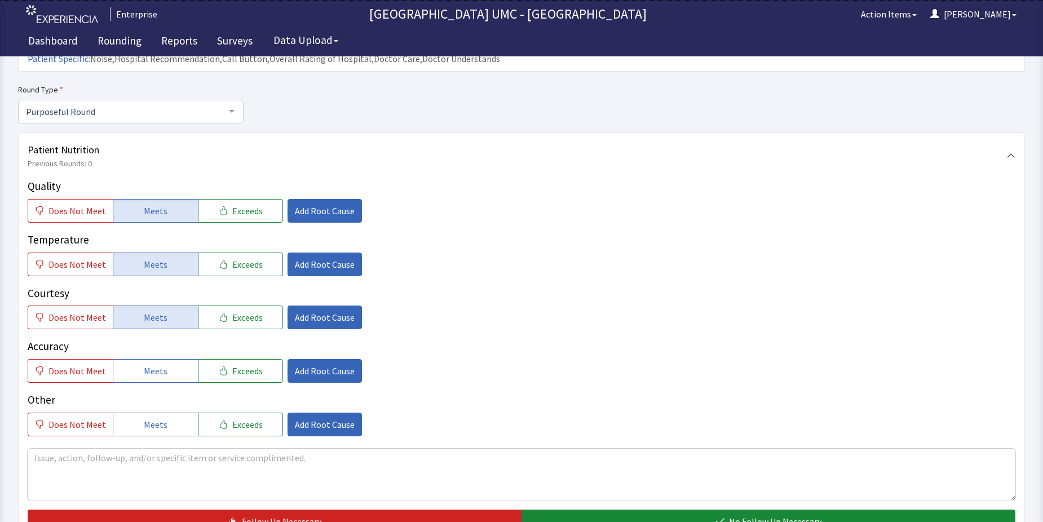
click at [167, 359] on button "Meets" at bounding box center [155, 371] width 85 height 24
click at [169, 413] on button "Meets" at bounding box center [155, 425] width 85 height 24
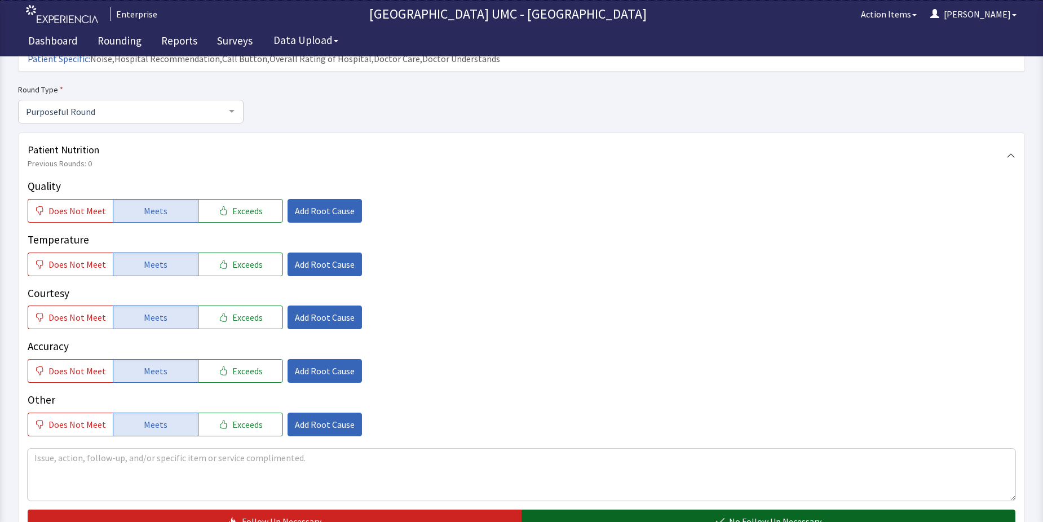
click at [686, 510] on button "No Follow Up Necessary" at bounding box center [769, 522] width 494 height 24
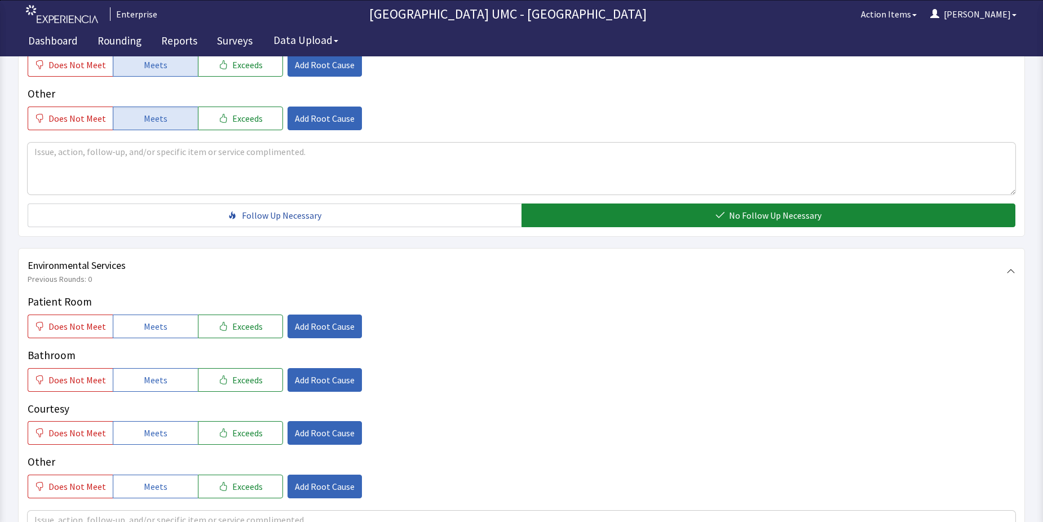
scroll to position [508, 0]
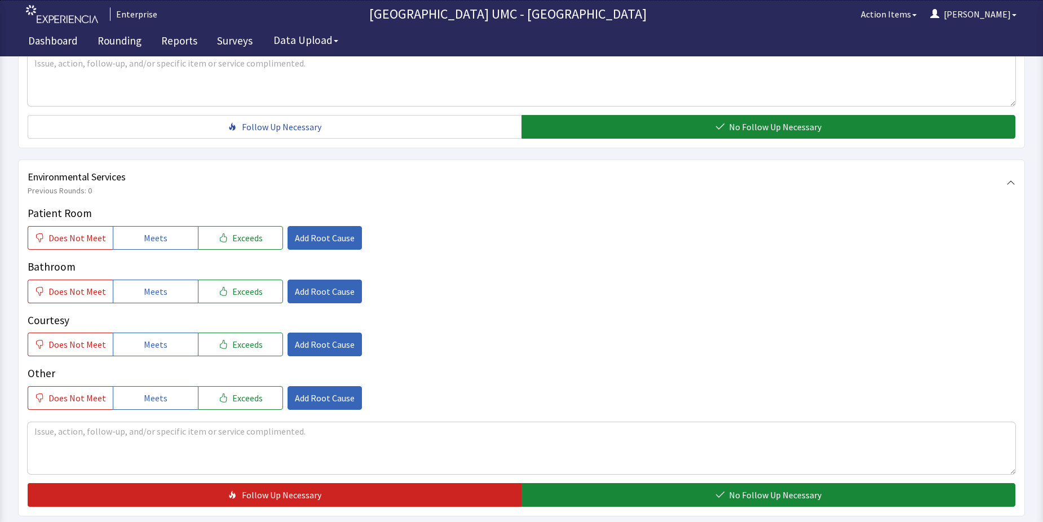
drag, startPoint x: 155, startPoint y: 222, endPoint x: 155, endPoint y: 253, distance: 31.6
click at [155, 231] on span "Meets" at bounding box center [156, 238] width 24 height 14
click at [155, 285] on span "Meets" at bounding box center [156, 292] width 24 height 14
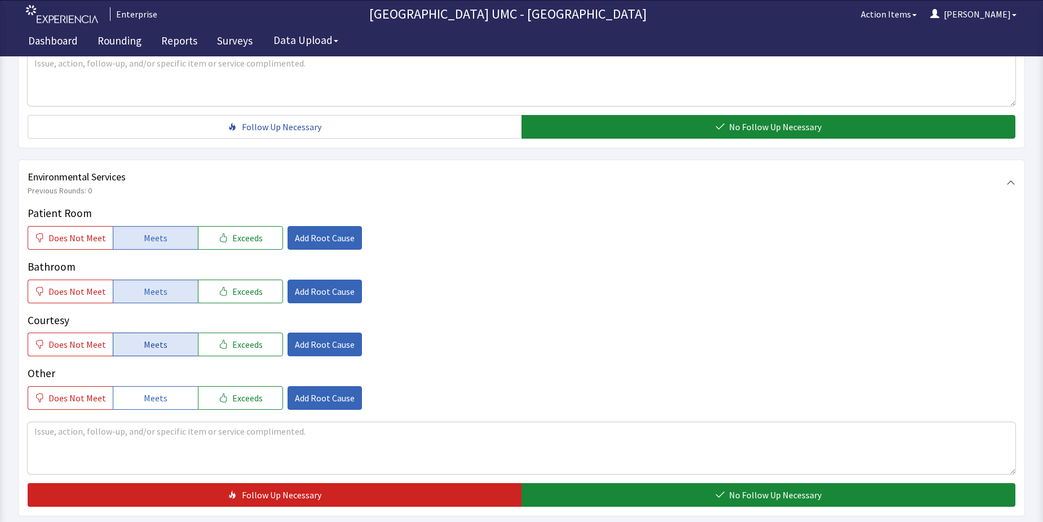
click at [156, 338] on span "Meets" at bounding box center [156, 345] width 24 height 14
click at [168, 386] on button "Meets" at bounding box center [155, 398] width 85 height 24
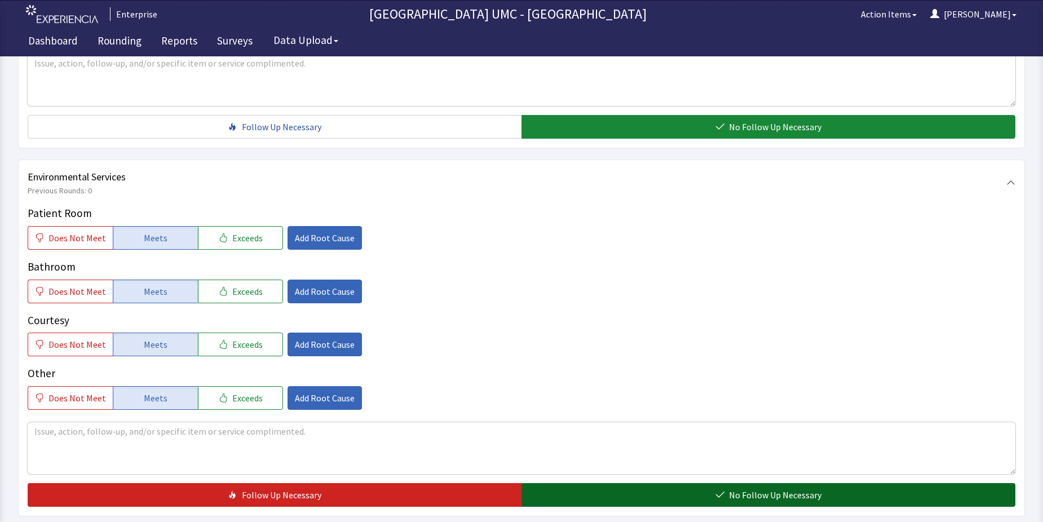
click at [750, 488] on span "No Follow Up Necessary" at bounding box center [775, 495] width 93 height 14
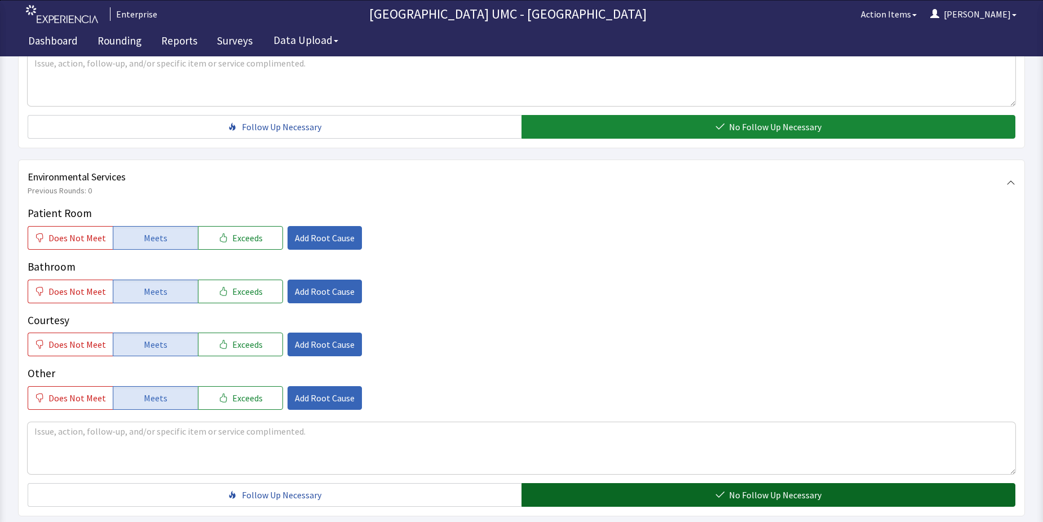
scroll to position [564, 0]
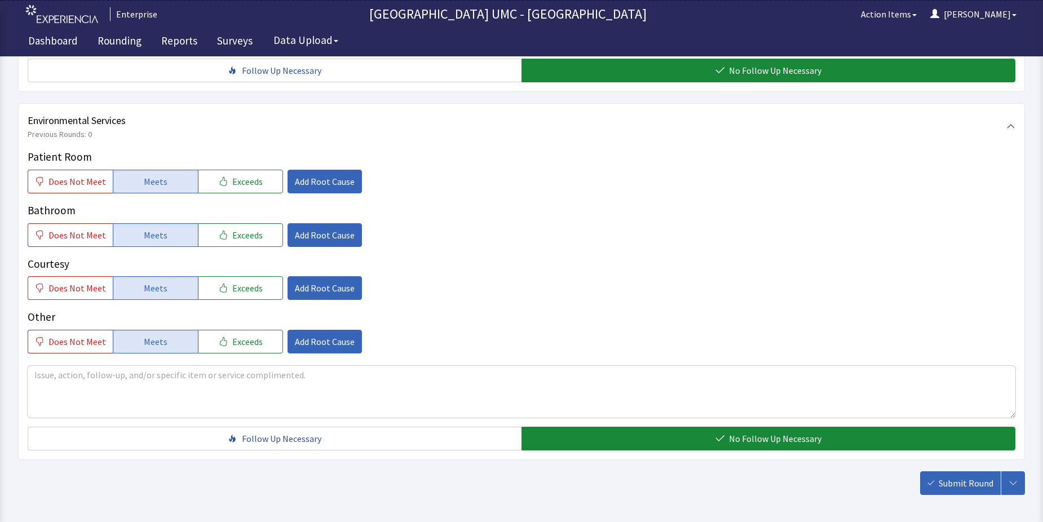
click at [946, 451] on div "Scripts Submit Round Assign, Notify, & Submit Assign & Submit Notify & Submit S…" at bounding box center [521, 20] width 1007 height 950
click at [965, 477] on span "Submit Round" at bounding box center [966, 484] width 55 height 14
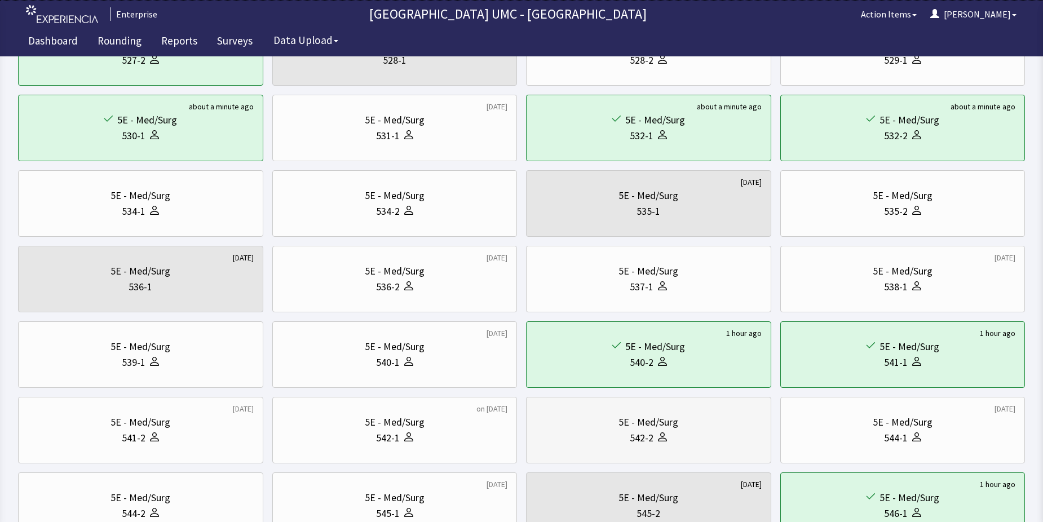
scroll to position [226, 0]
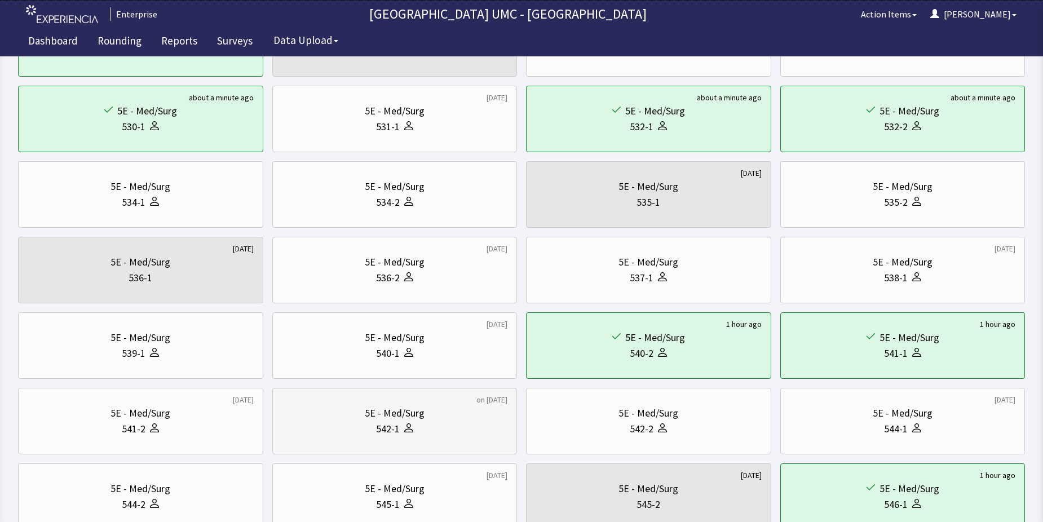
click at [412, 422] on div at bounding box center [407, 429] width 14 height 16
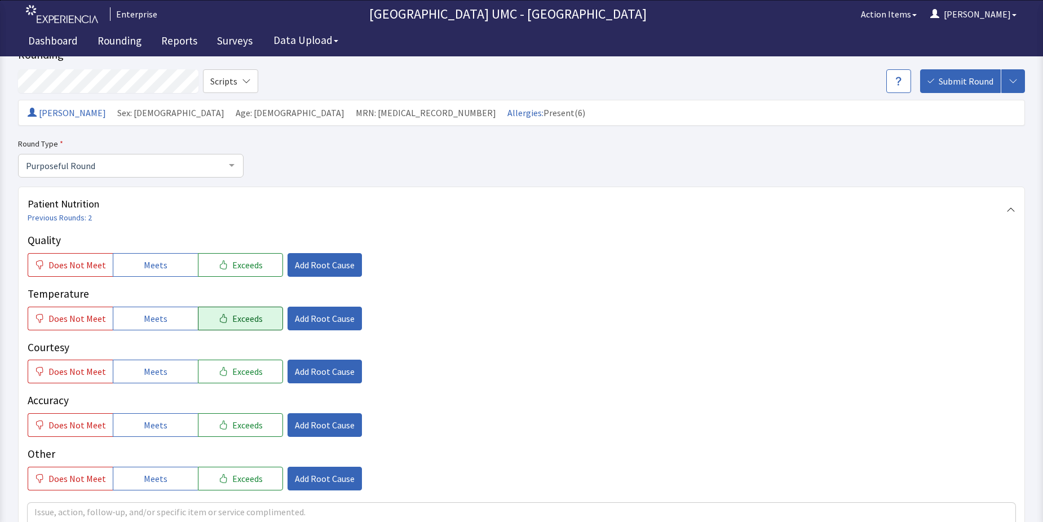
scroll to position [113, 0]
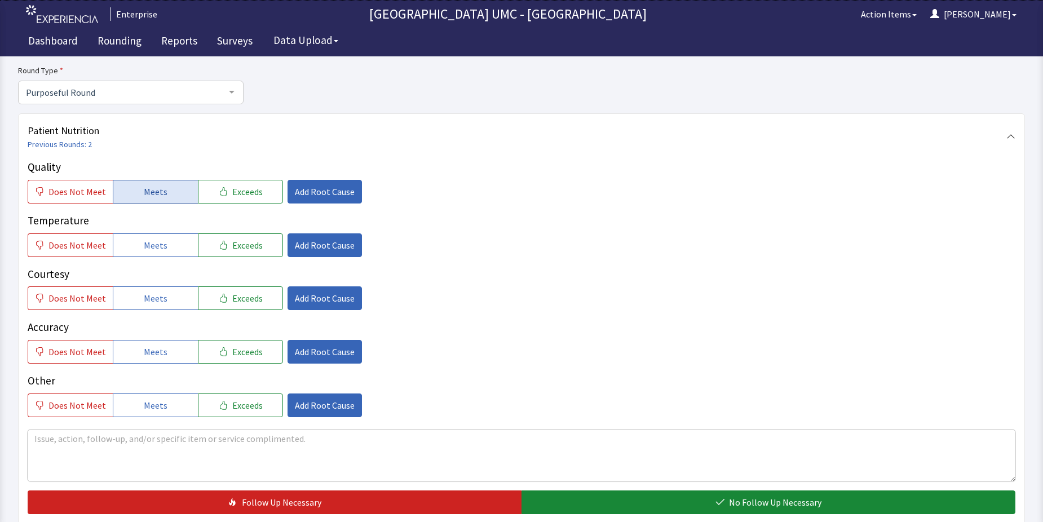
click at [146, 187] on button "Meets" at bounding box center [155, 192] width 85 height 24
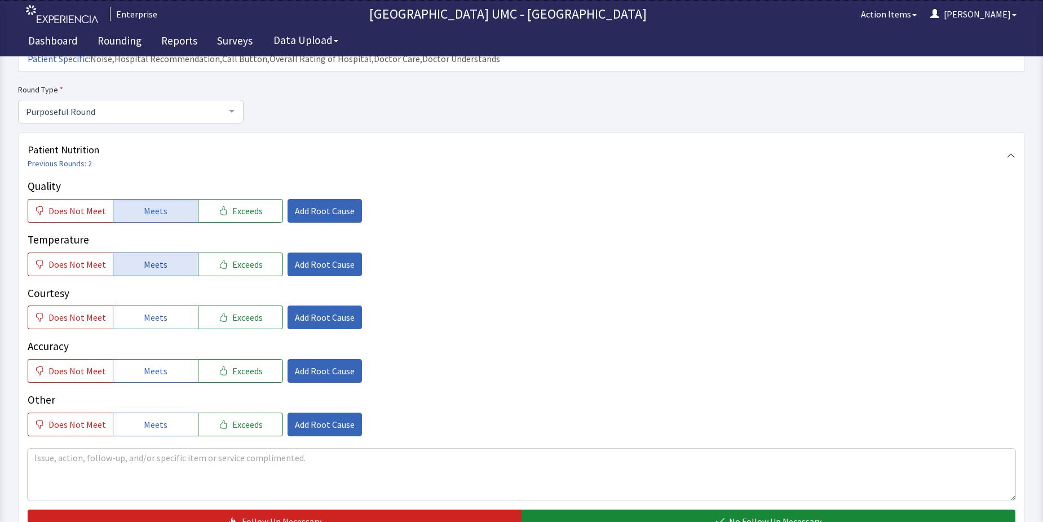
drag, startPoint x: 148, startPoint y: 245, endPoint x: 149, endPoint y: 254, distance: 8.5
click at [149, 254] on button "Meets" at bounding box center [155, 265] width 85 height 24
click at [148, 311] on span "Meets" at bounding box center [156, 318] width 24 height 14
drag, startPoint x: 144, startPoint y: 348, endPoint x: 144, endPoint y: 354, distance: 6.2
click at [144, 364] on span "Meets" at bounding box center [156, 371] width 24 height 14
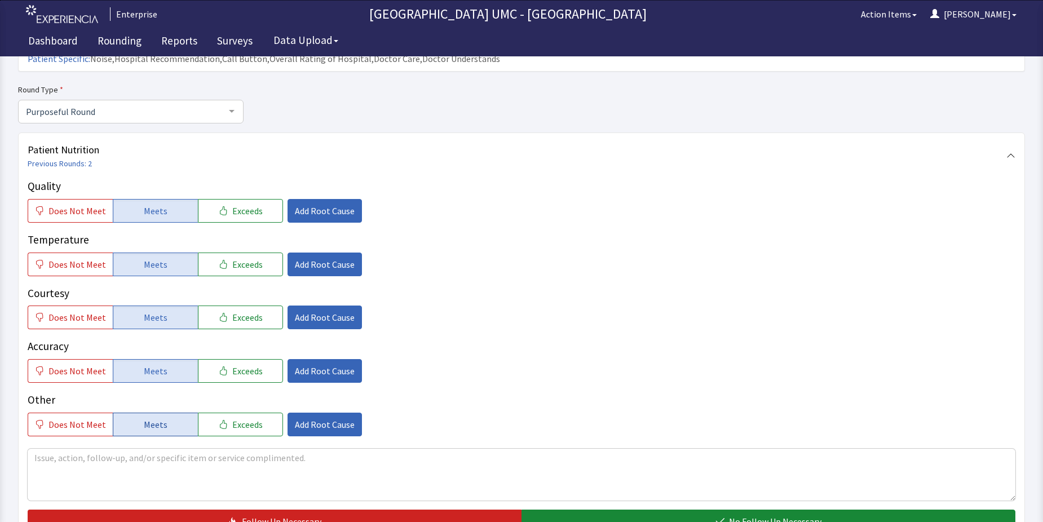
drag, startPoint x: 145, startPoint y: 404, endPoint x: 173, endPoint y: 413, distance: 29.3
click at [158, 418] on span "Meets" at bounding box center [156, 425] width 24 height 14
click at [774, 515] on span "No Follow Up Necessary" at bounding box center [775, 522] width 93 height 14
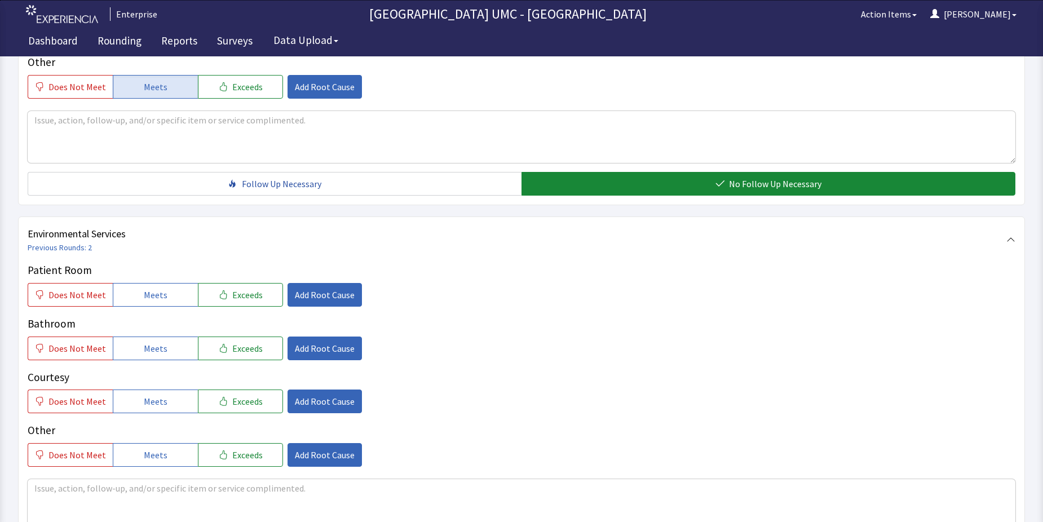
scroll to position [451, 0]
click at [139, 283] on button "Meets" at bounding box center [155, 295] width 85 height 24
drag, startPoint x: 159, startPoint y: 333, endPoint x: 156, endPoint y: 365, distance: 32.9
click at [158, 337] on button "Meets" at bounding box center [155, 348] width 85 height 24
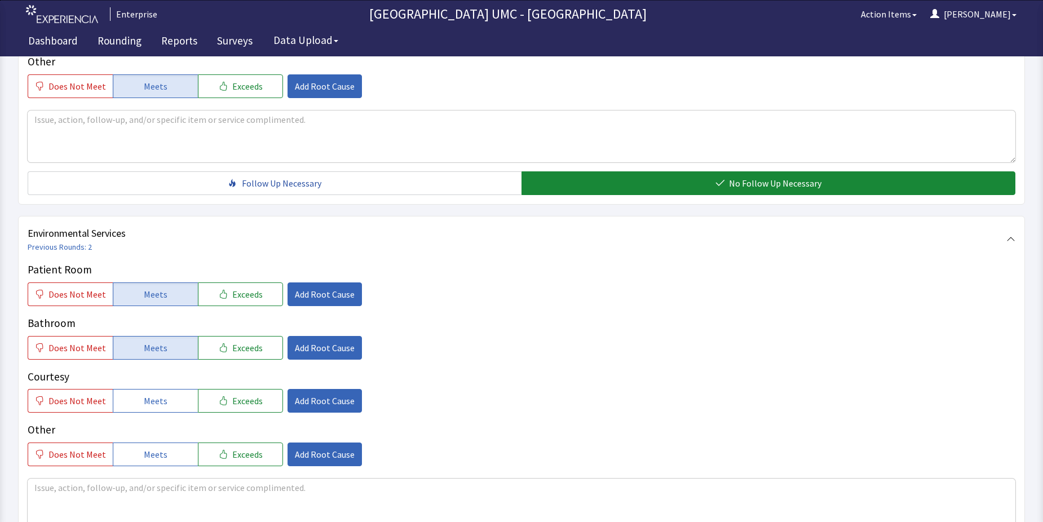
drag, startPoint x: 143, startPoint y: 382, endPoint x: 150, endPoint y: 399, distance: 18.7
click at [149, 394] on button "Meets" at bounding box center [155, 401] width 85 height 24
drag, startPoint x: 159, startPoint y: 433, endPoint x: 193, endPoint y: 438, distance: 34.3
click at [166, 443] on button "Meets" at bounding box center [155, 455] width 85 height 24
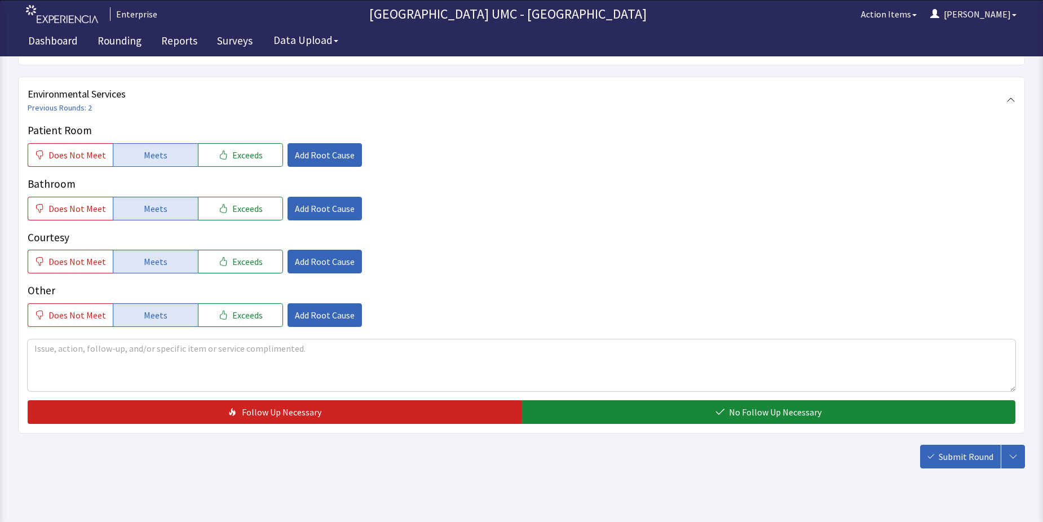
scroll to position [592, 0]
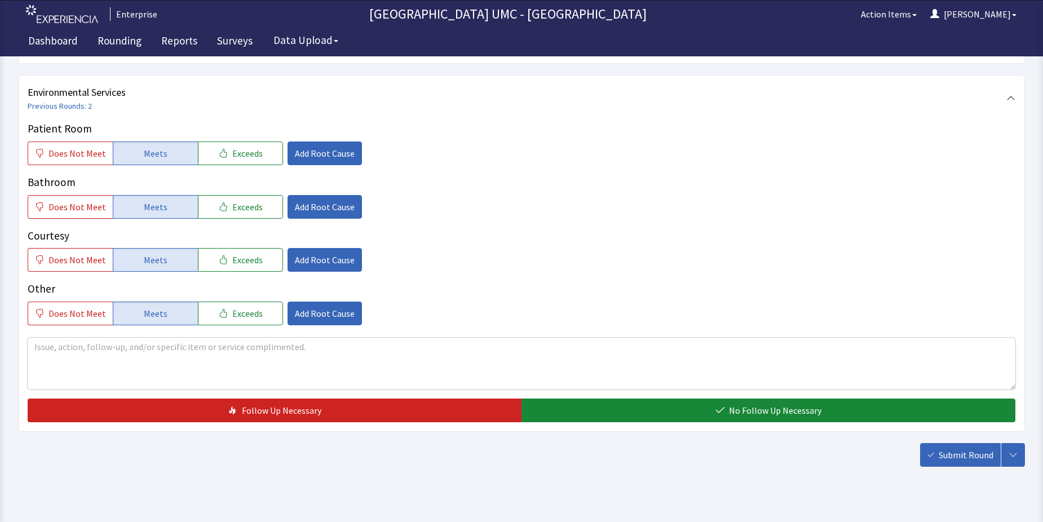
drag, startPoint x: 717, startPoint y: 392, endPoint x: 797, endPoint y: 404, distance: 81.0
click at [717, 406] on icon "button" at bounding box center [720, 410] width 9 height 9
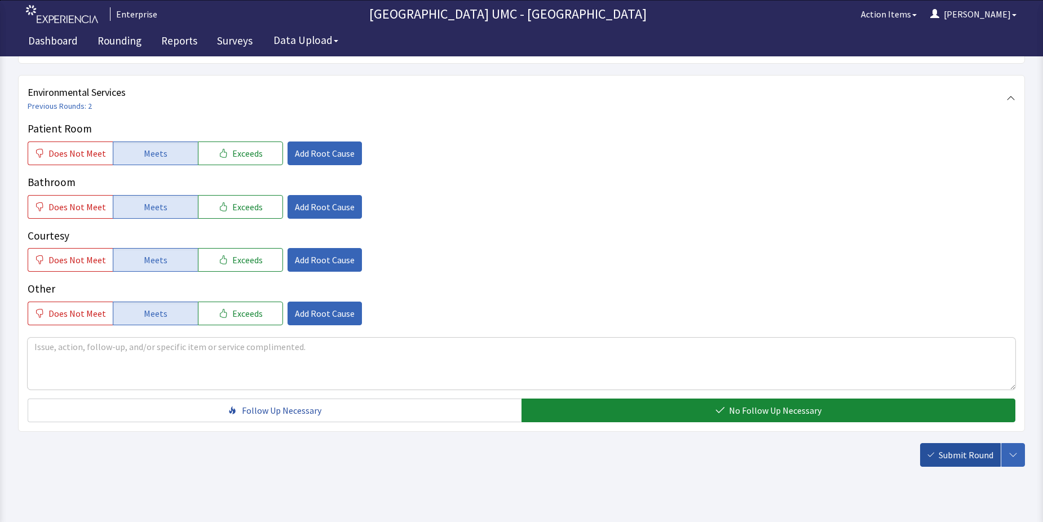
click at [934, 452] on icon "button" at bounding box center [931, 455] width 7 height 7
